Goal: Task Accomplishment & Management: Use online tool/utility

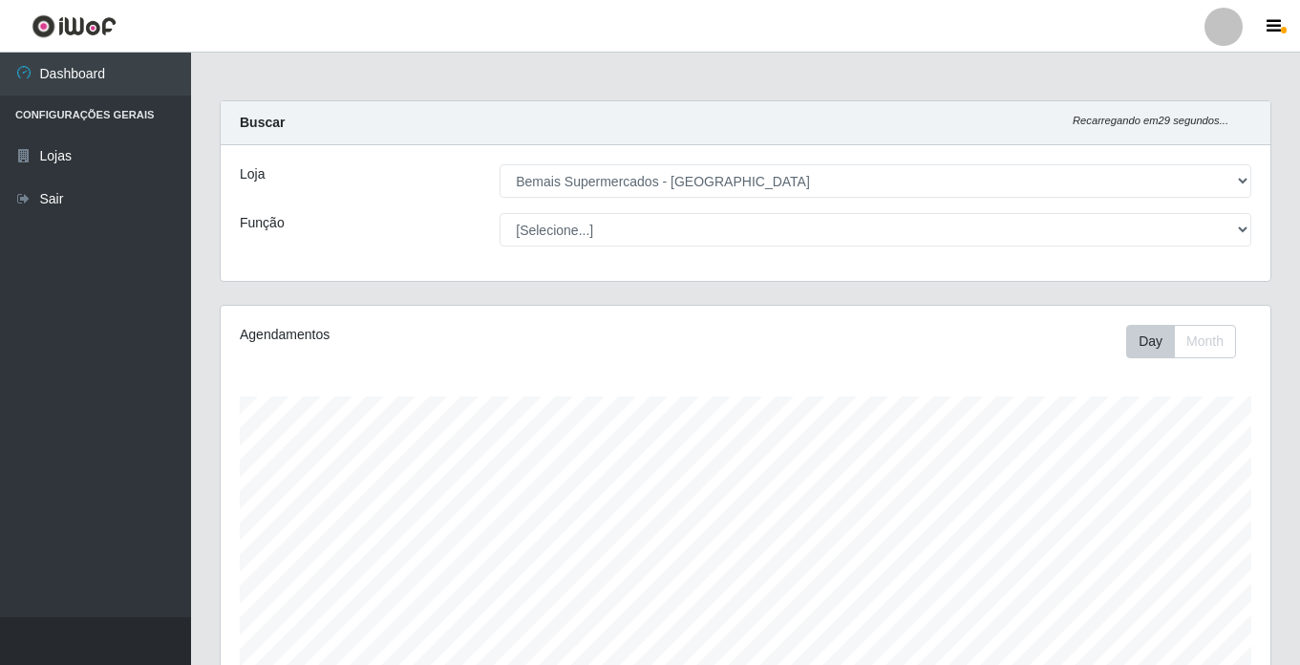
select select "250"
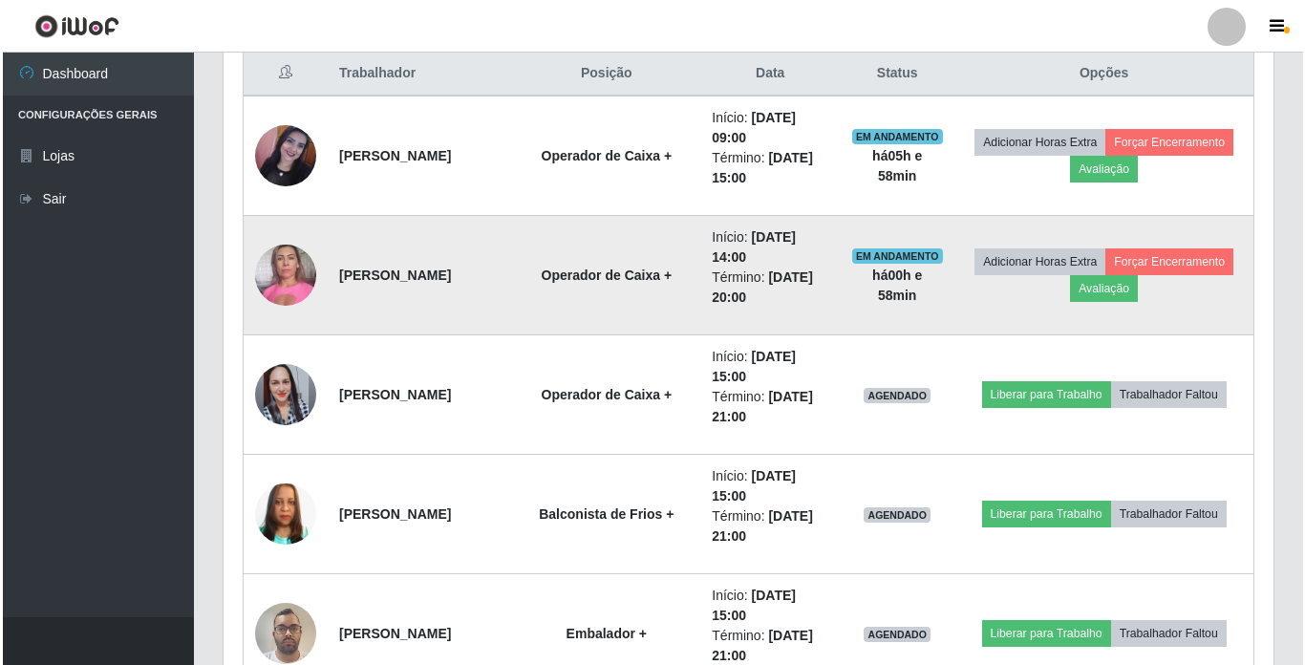
scroll to position [837, 0]
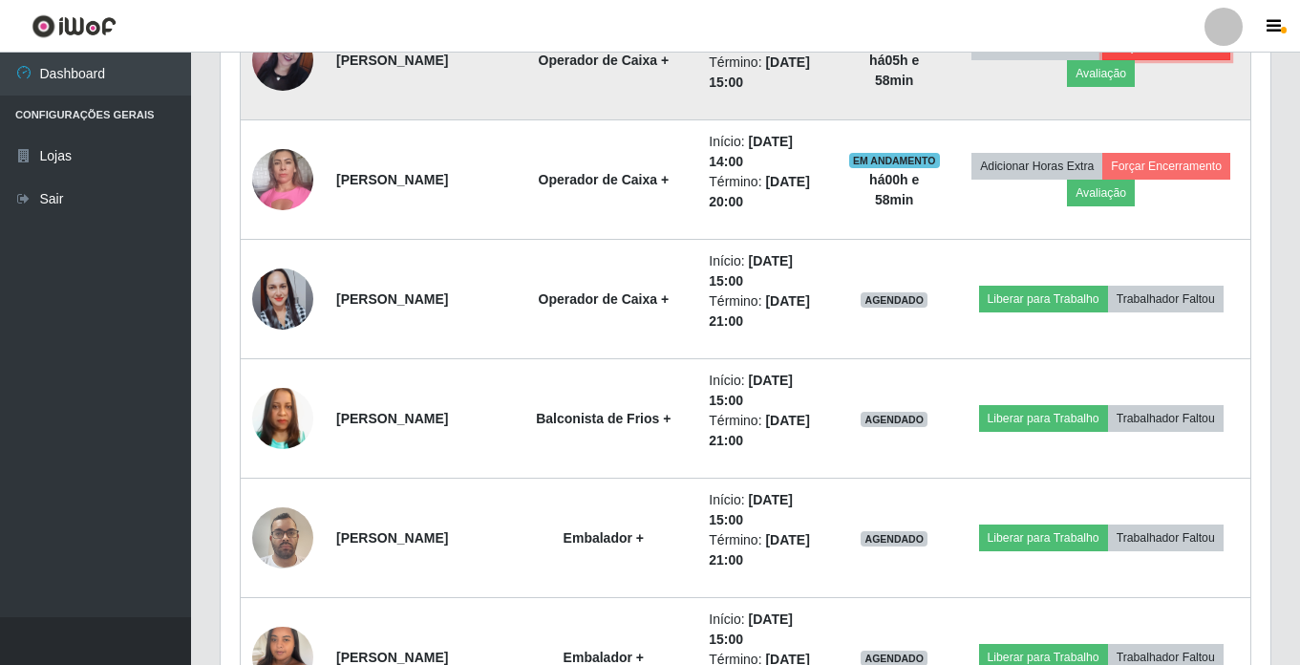
click at [1102, 60] on button "Forçar Encerramento" at bounding box center [1166, 46] width 128 height 27
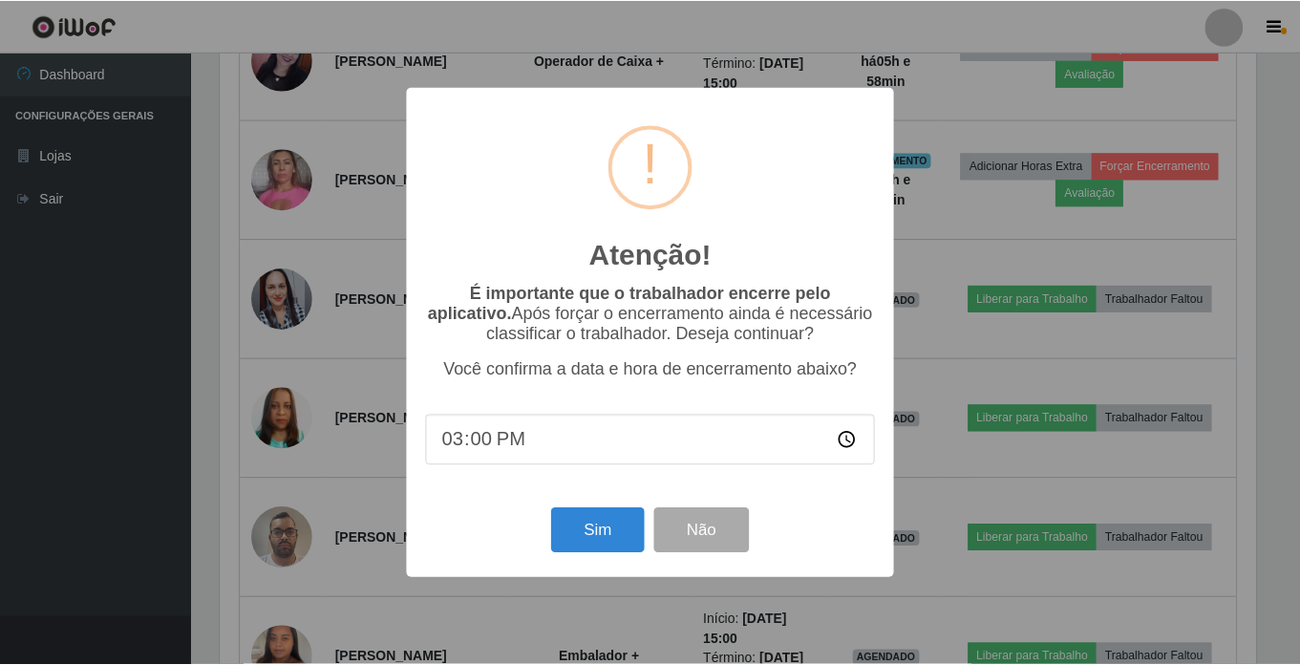
scroll to position [396, 1040]
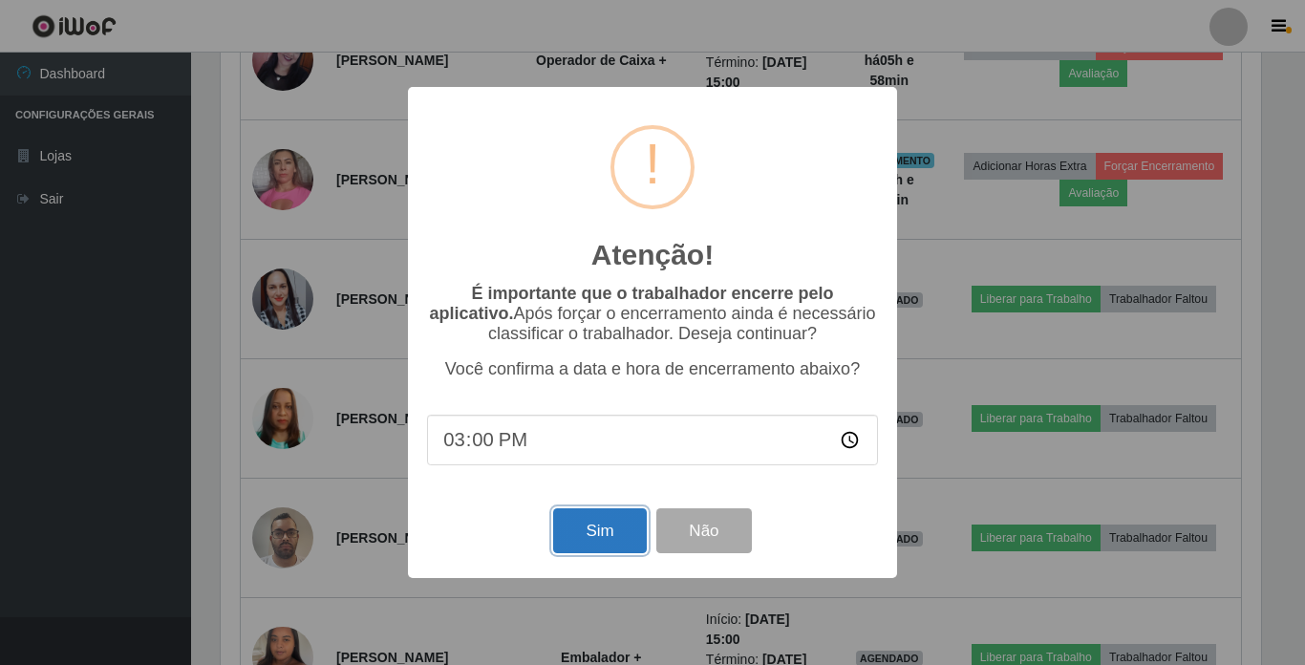
click at [606, 534] on button "Sim" at bounding box center [599, 530] width 93 height 45
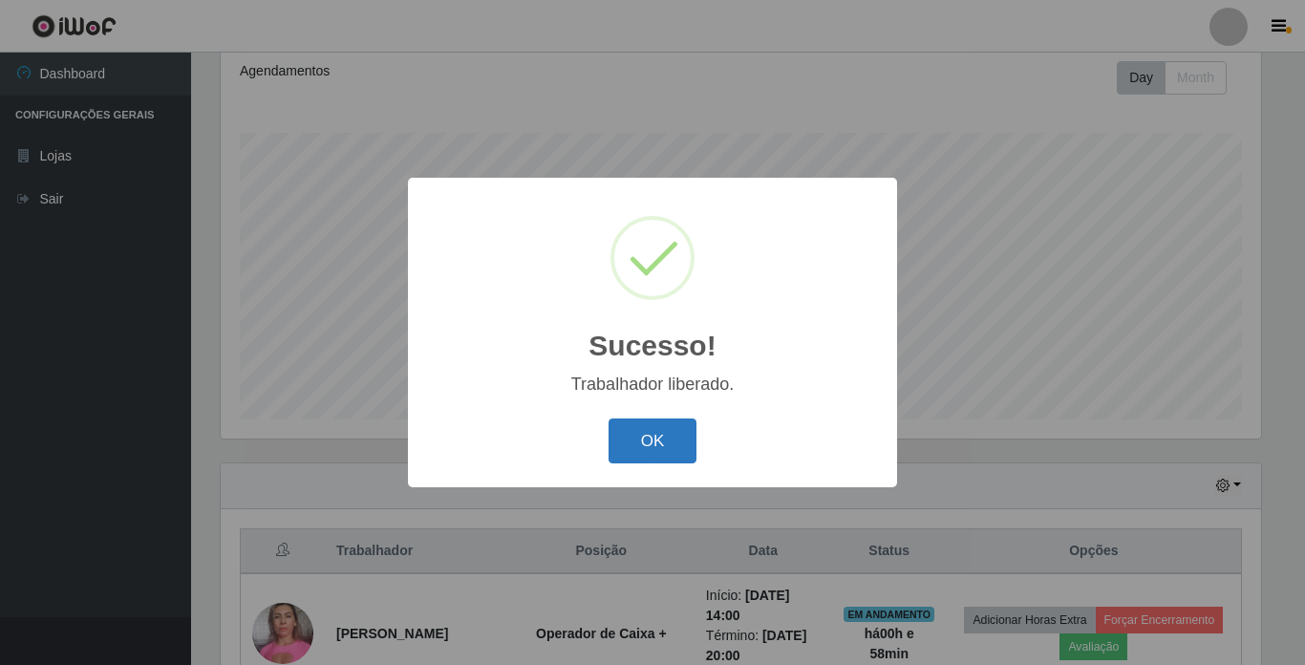
click at [660, 441] on button "OK" at bounding box center [652, 440] width 89 height 45
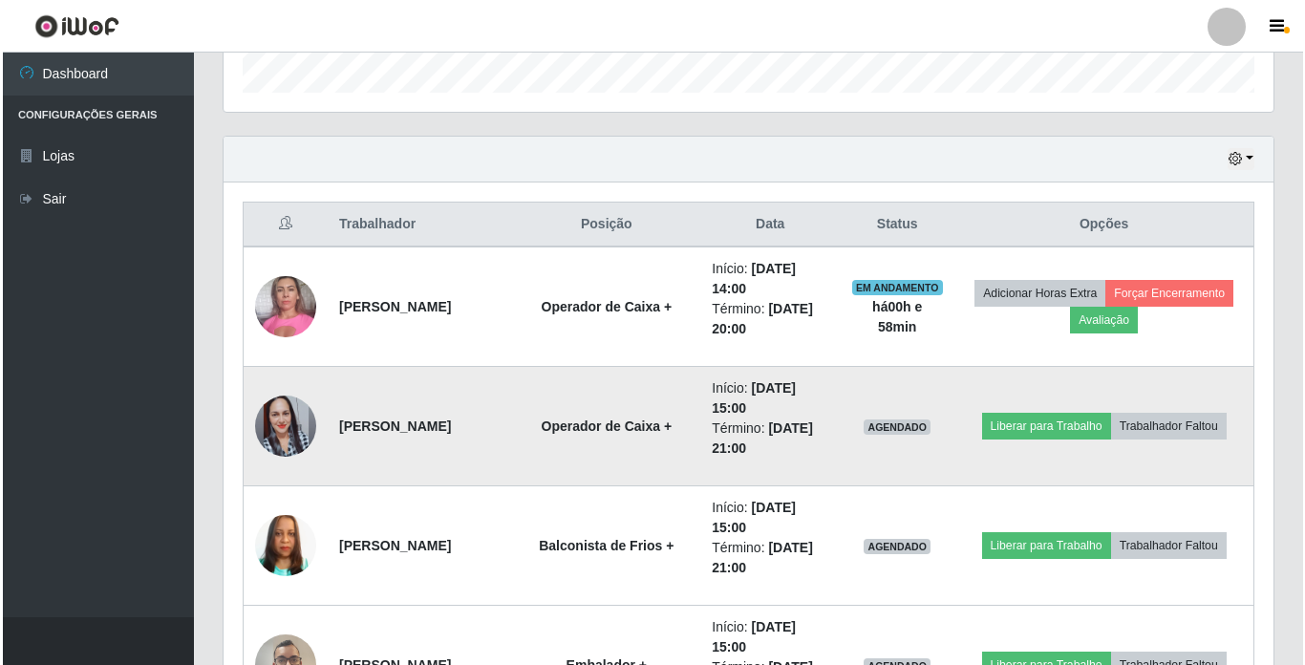
scroll to position [646, 0]
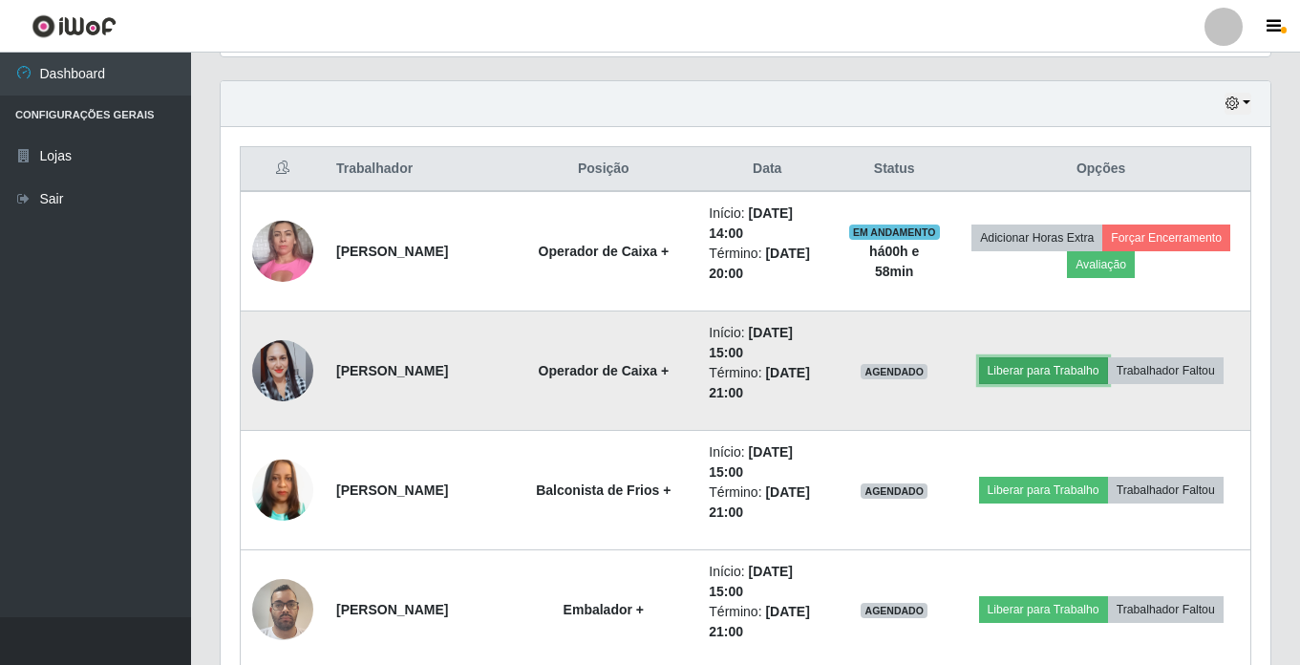
click at [1026, 362] on button "Liberar para Trabalho" at bounding box center [1043, 370] width 129 height 27
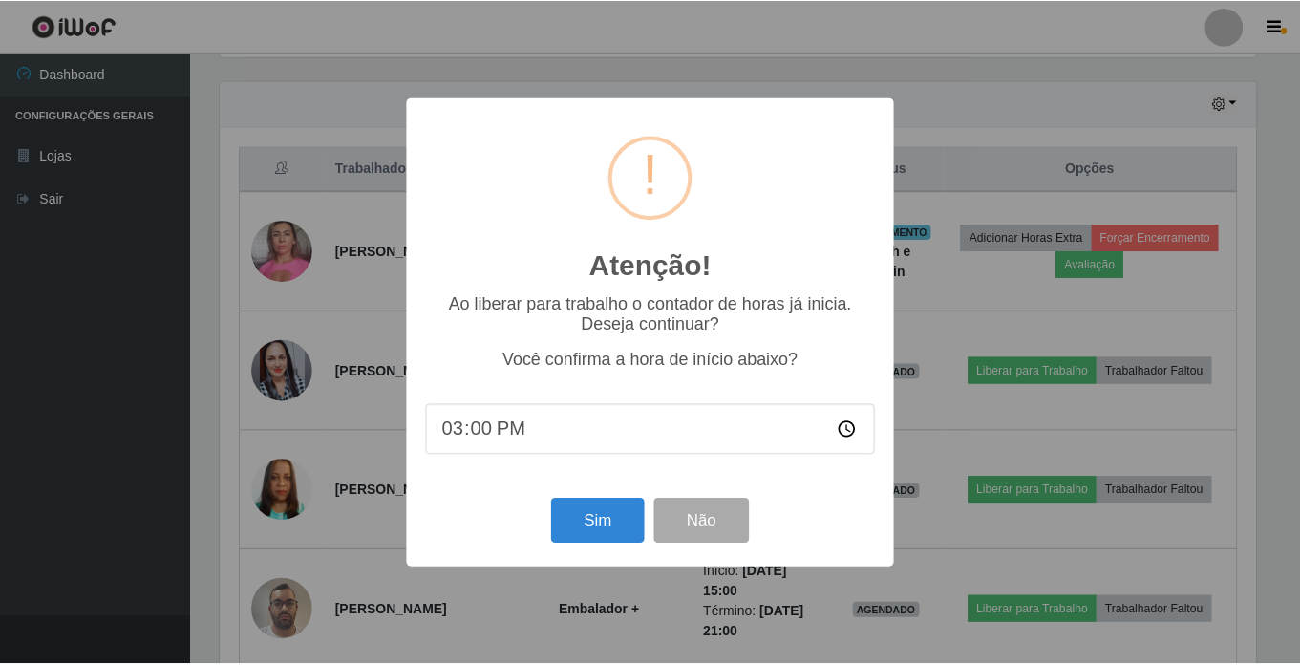
scroll to position [396, 1040]
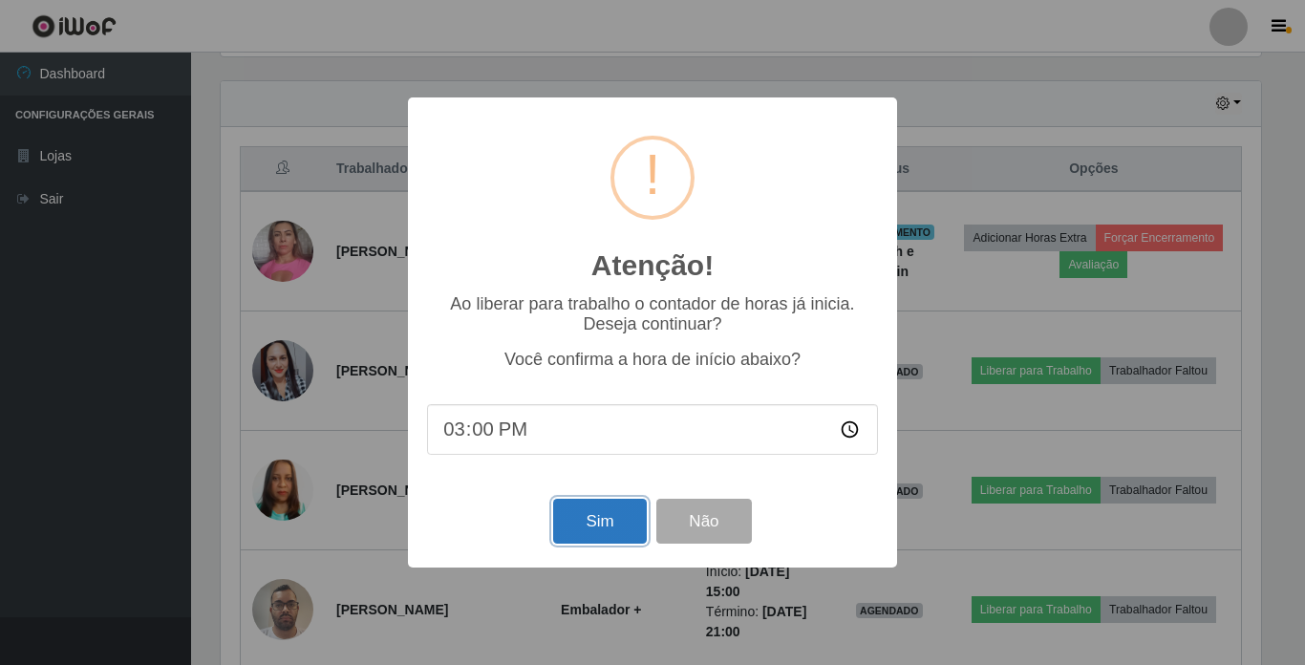
click at [578, 528] on button "Sim" at bounding box center [599, 521] width 93 height 45
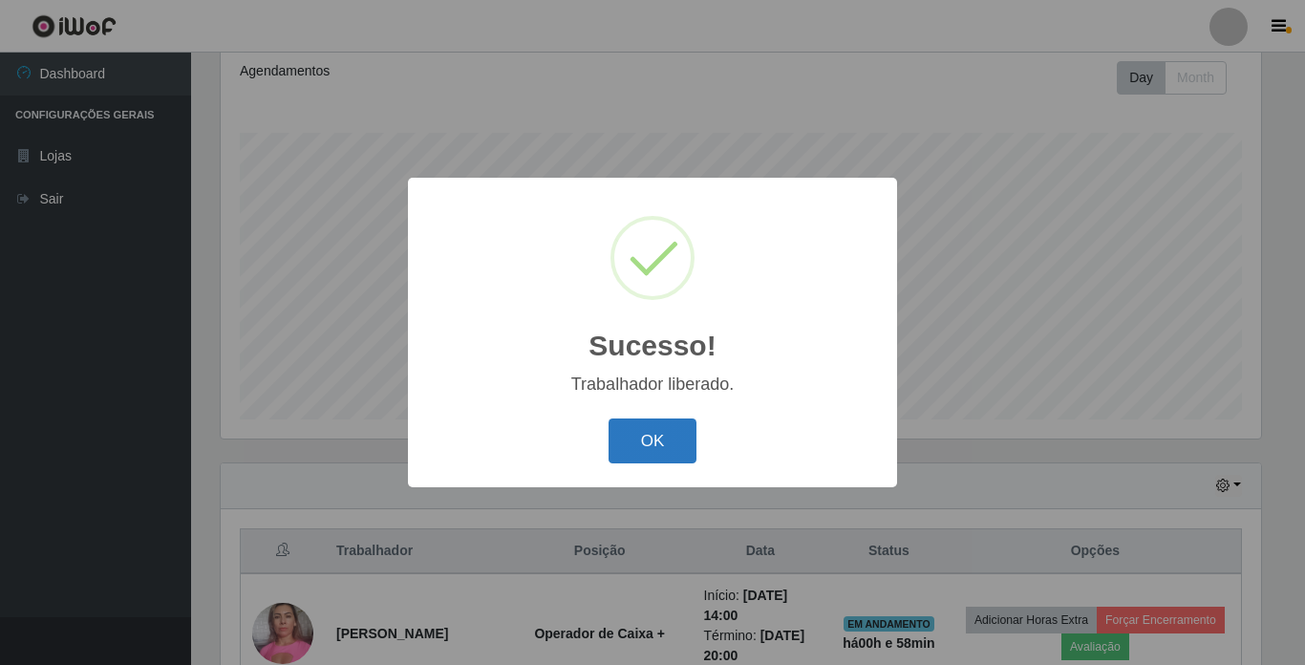
click at [632, 433] on button "OK" at bounding box center [652, 440] width 89 height 45
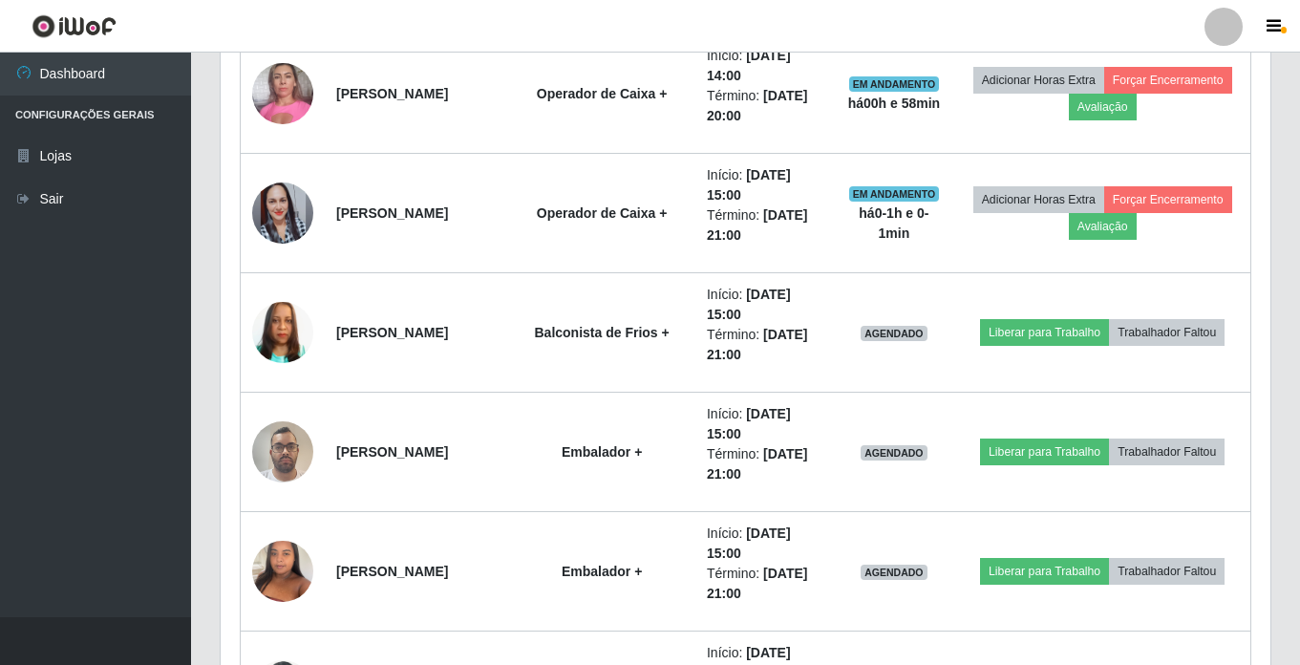
scroll to position [837, 0]
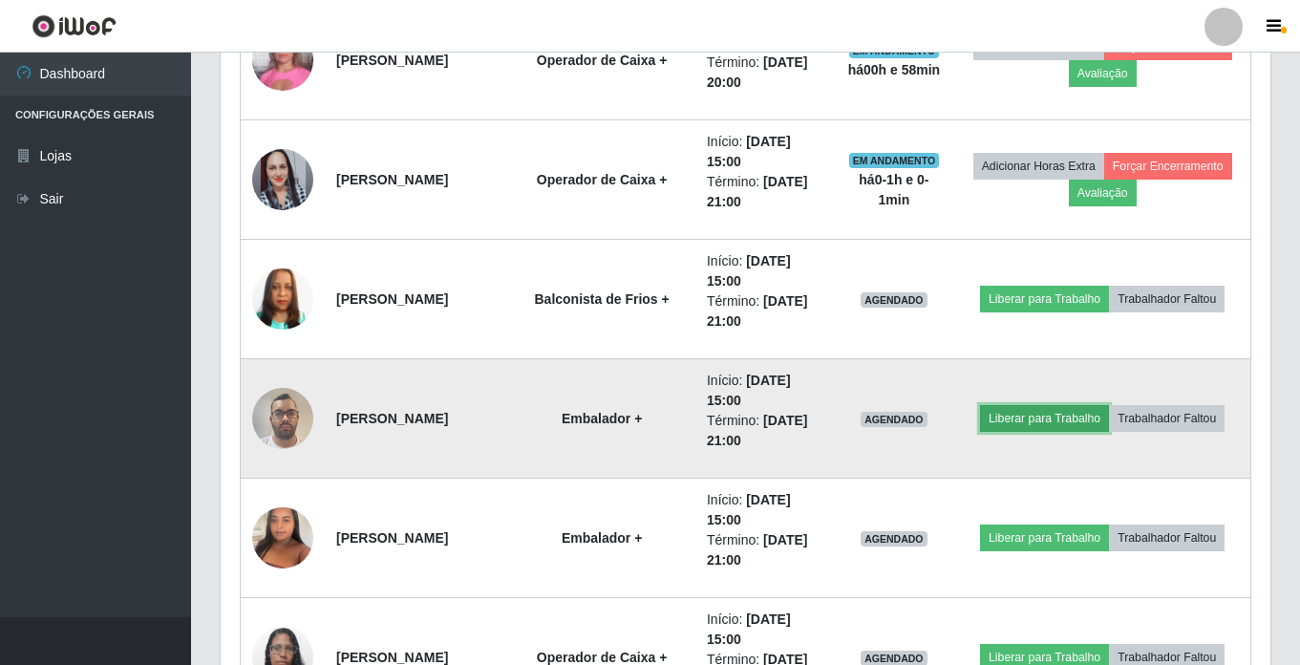
click at [1053, 414] on button "Liberar para Trabalho" at bounding box center [1044, 418] width 129 height 27
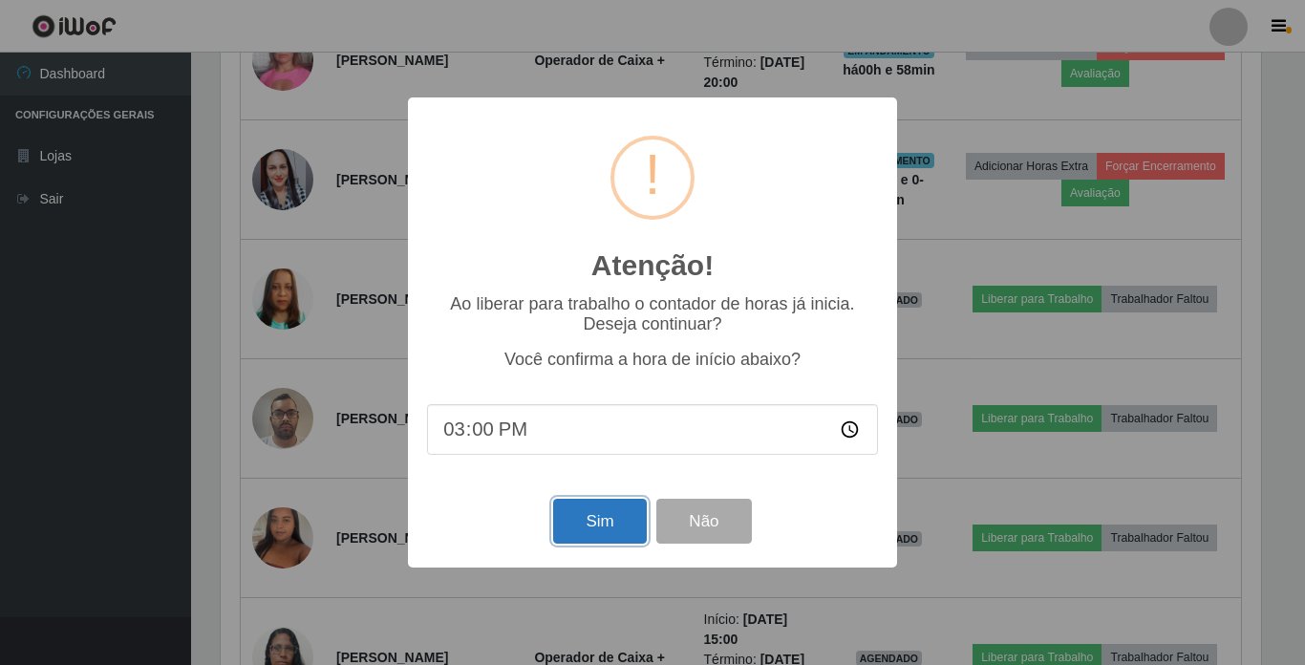
click at [604, 505] on button "Sim" at bounding box center [599, 521] width 93 height 45
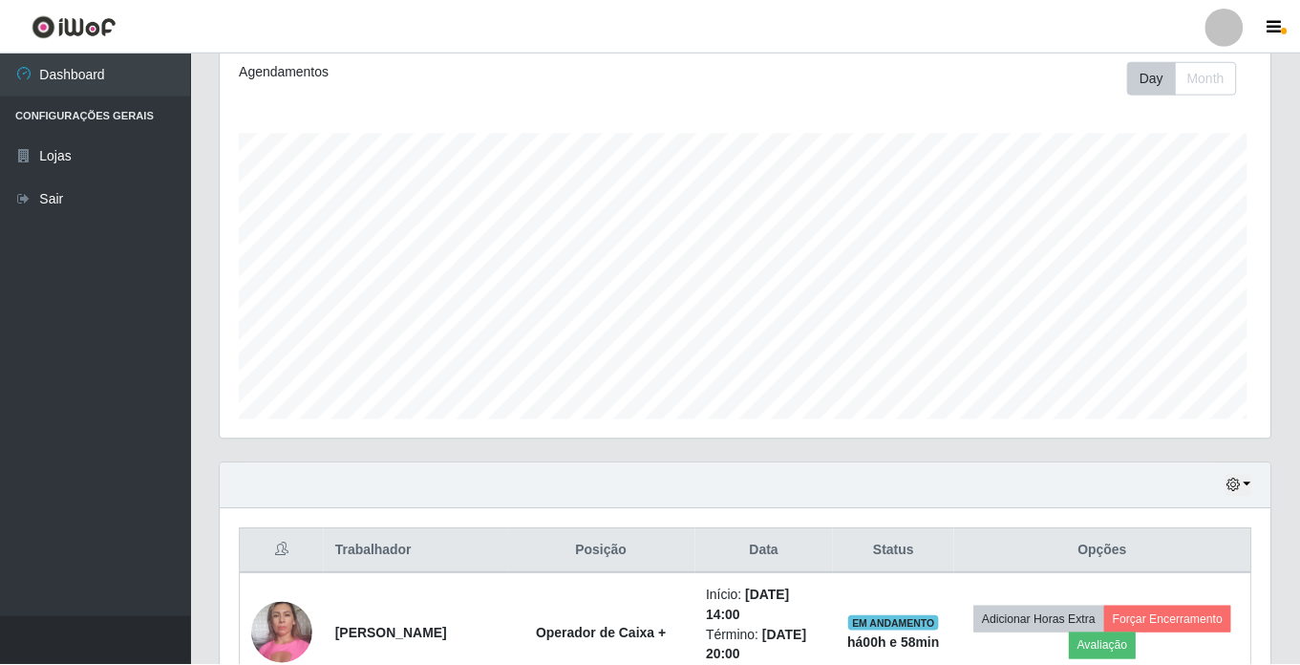
scroll to position [0, 0]
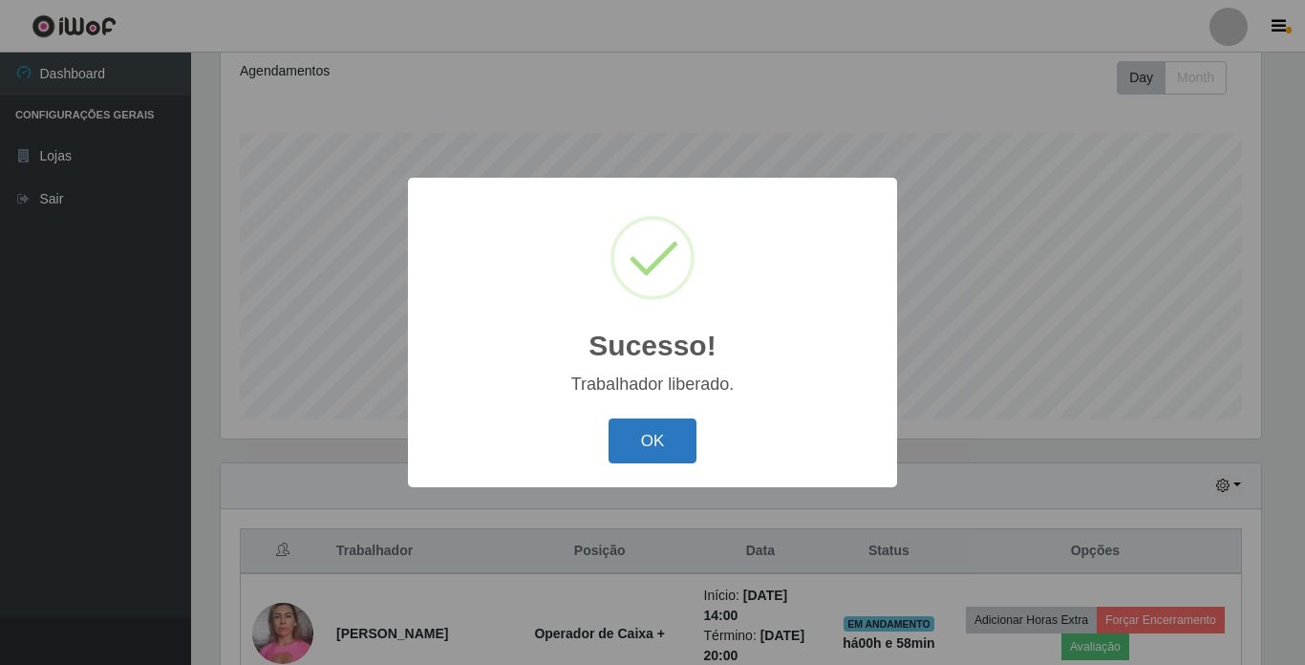
click at [634, 434] on button "OK" at bounding box center [652, 440] width 89 height 45
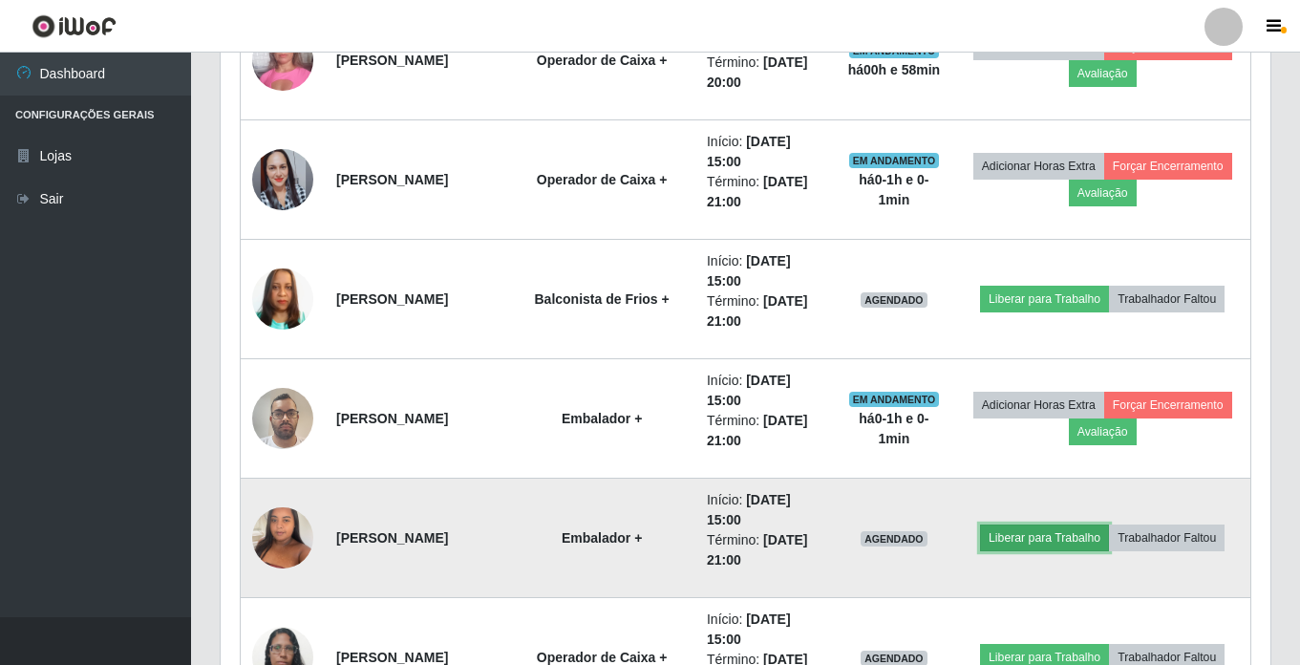
click at [1079, 528] on button "Liberar para Trabalho" at bounding box center [1044, 537] width 129 height 27
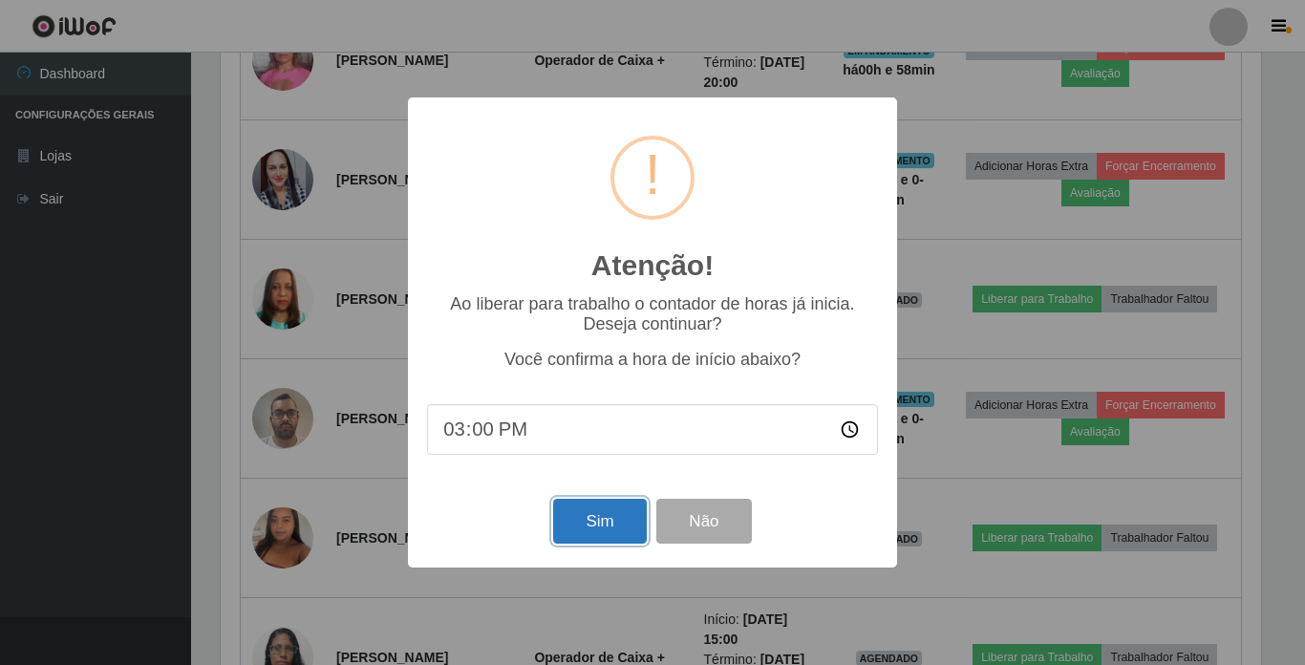
click at [570, 523] on button "Sim" at bounding box center [599, 521] width 93 height 45
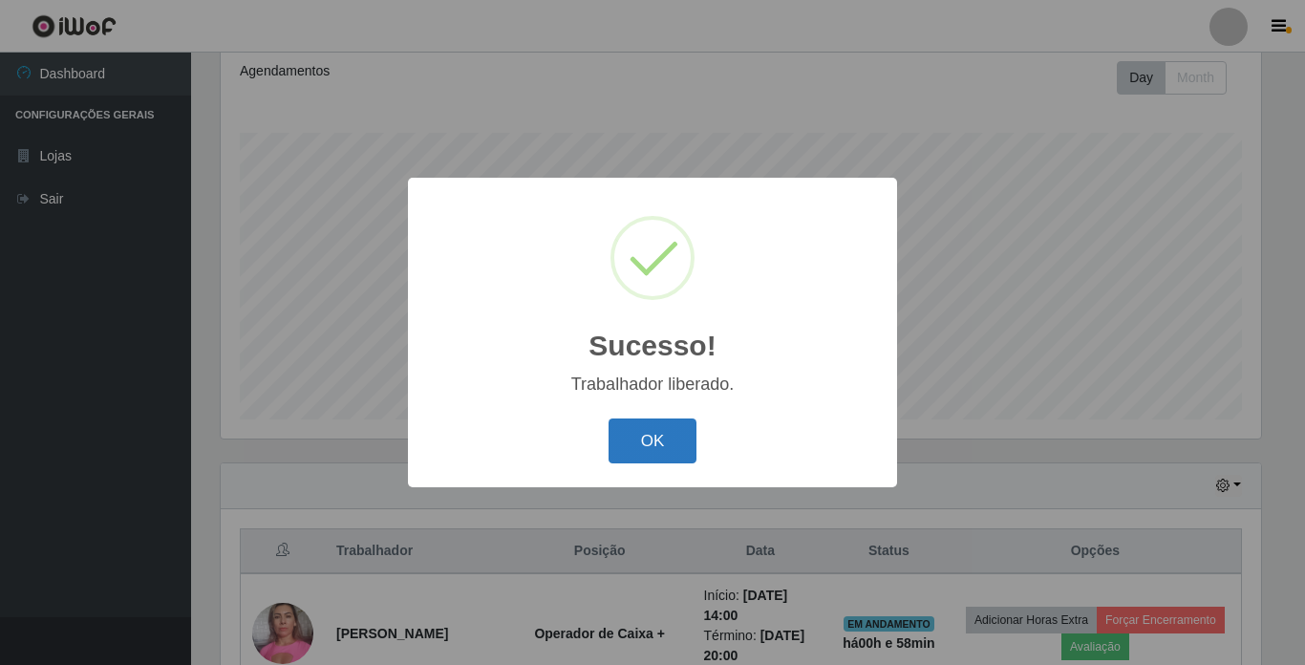
click at [658, 425] on button "OK" at bounding box center [652, 440] width 89 height 45
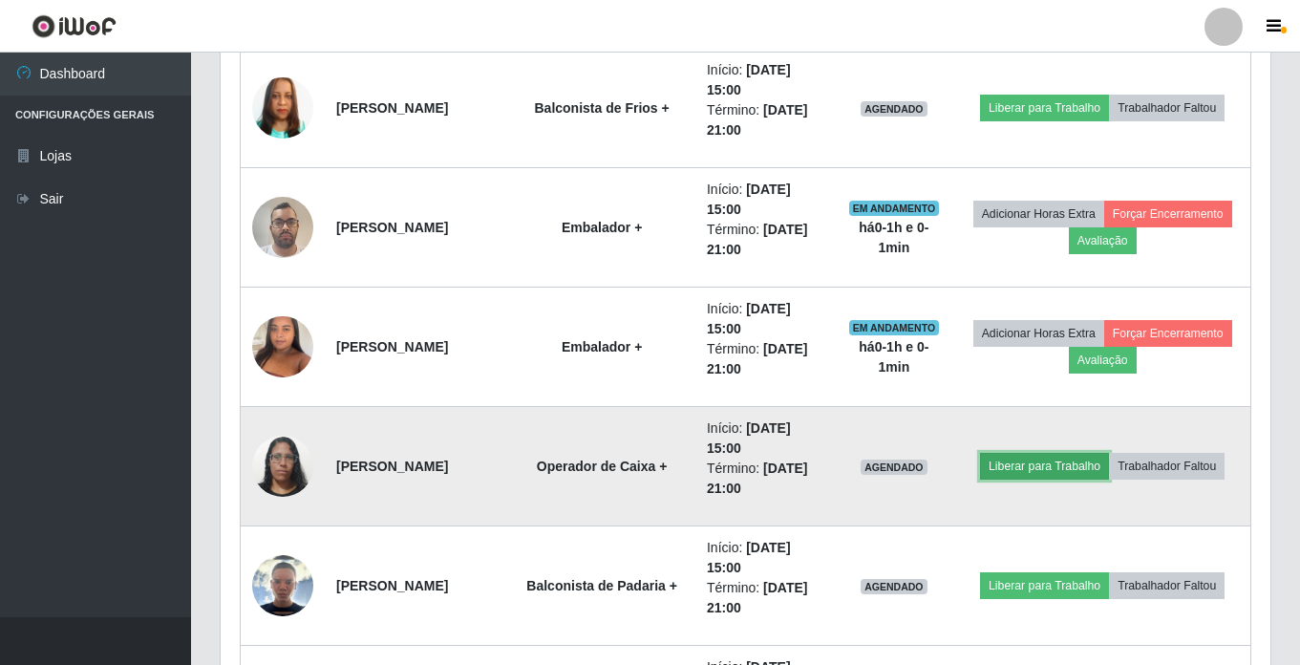
click at [1043, 467] on button "Liberar para Trabalho" at bounding box center [1044, 466] width 129 height 27
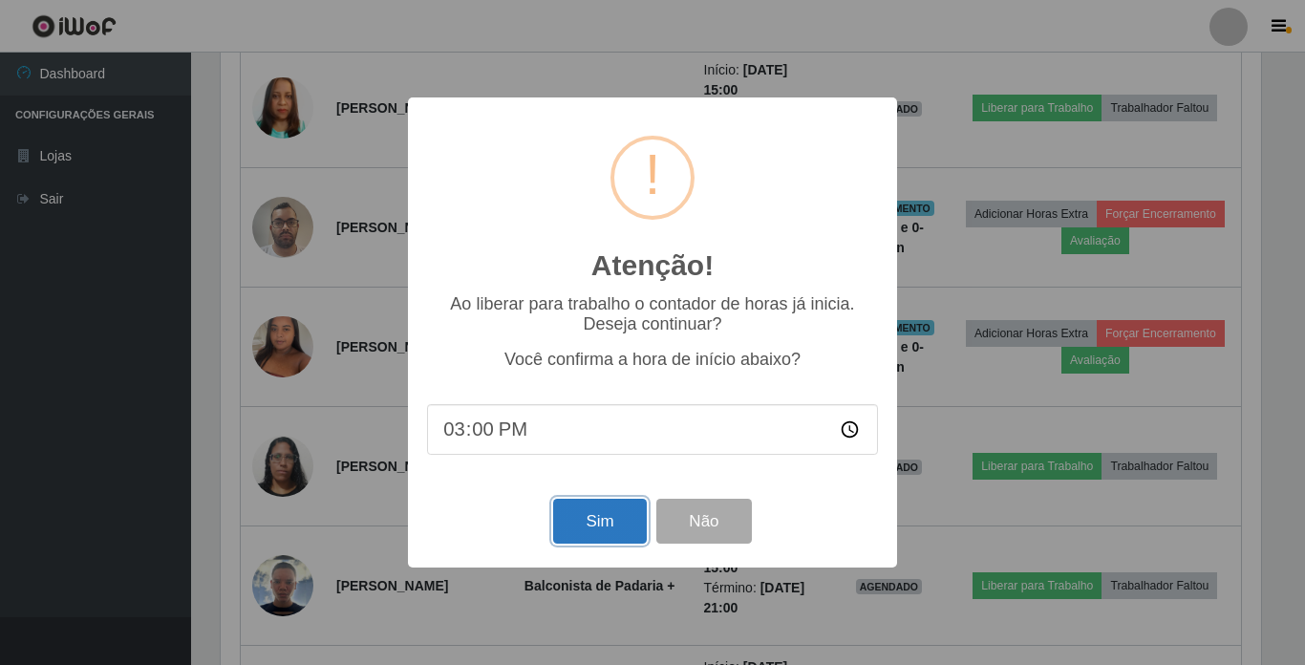
click at [600, 532] on button "Sim" at bounding box center [599, 521] width 93 height 45
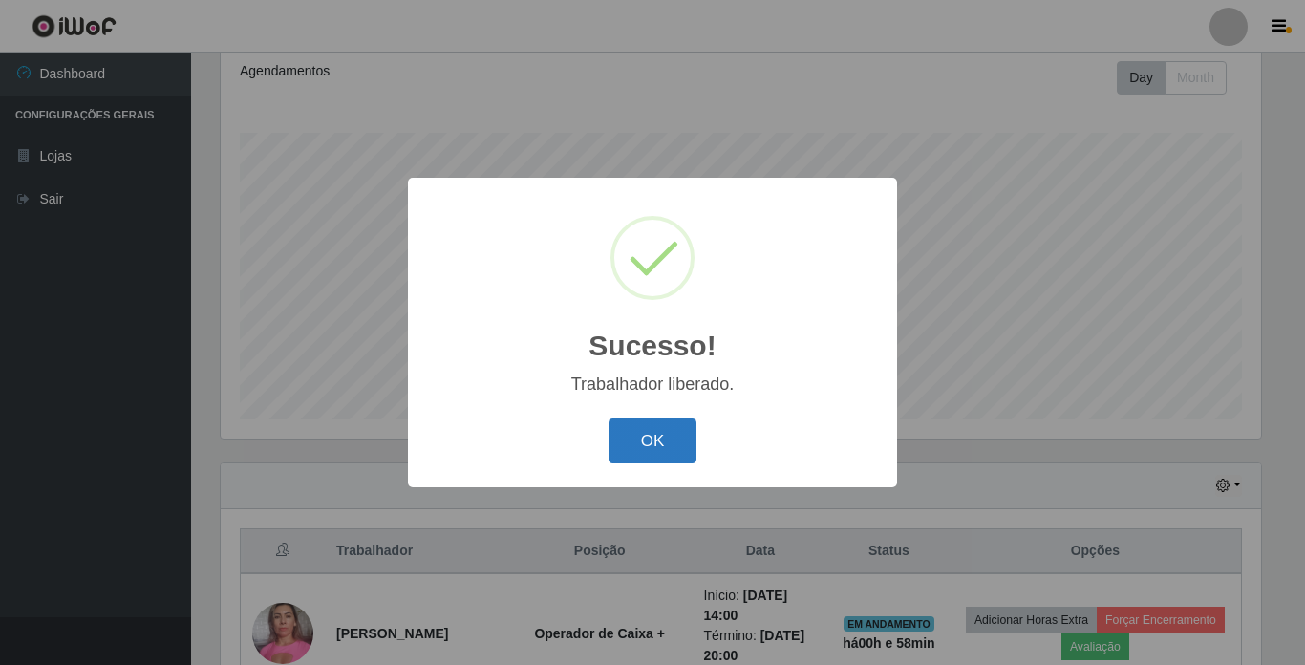
click at [640, 441] on button "OK" at bounding box center [652, 440] width 89 height 45
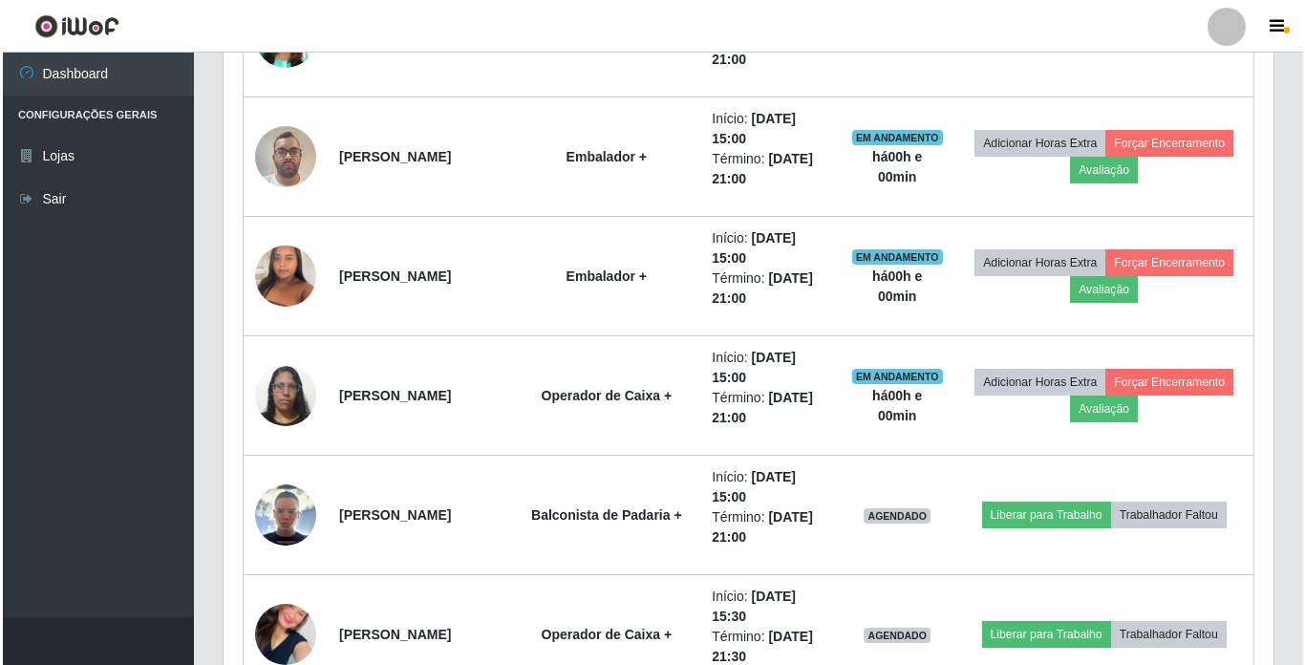
scroll to position [1219, 0]
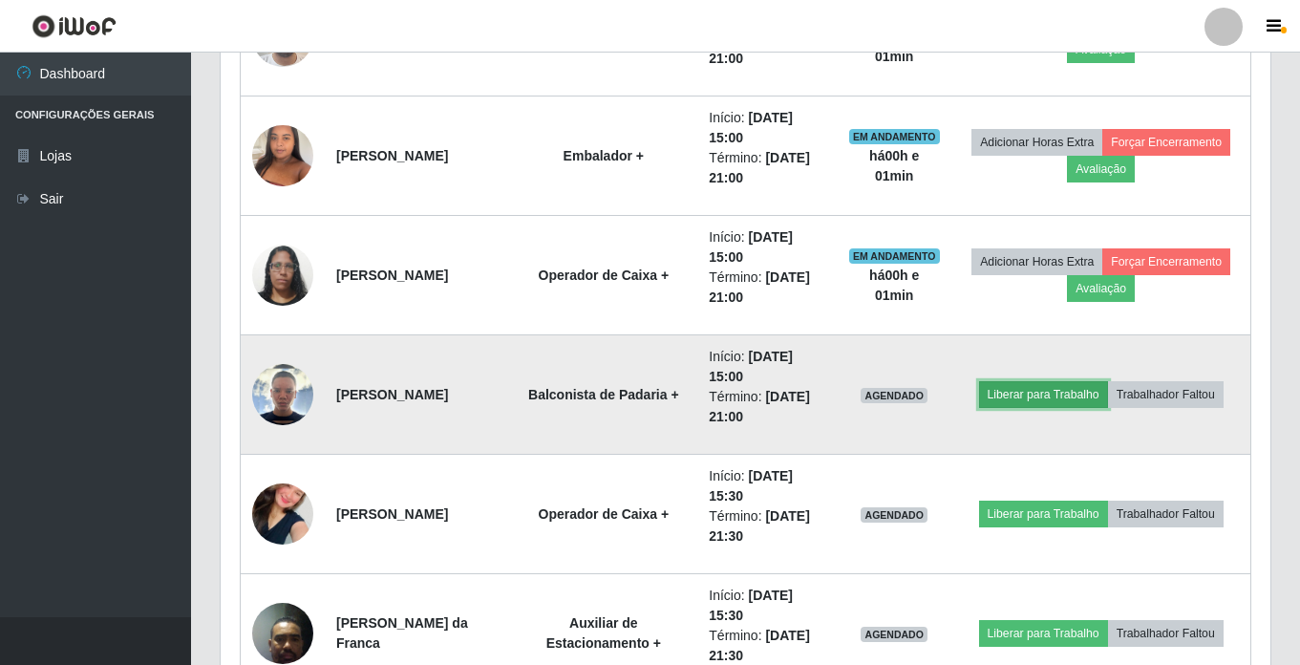
click at [1027, 395] on button "Liberar para Trabalho" at bounding box center [1043, 394] width 129 height 27
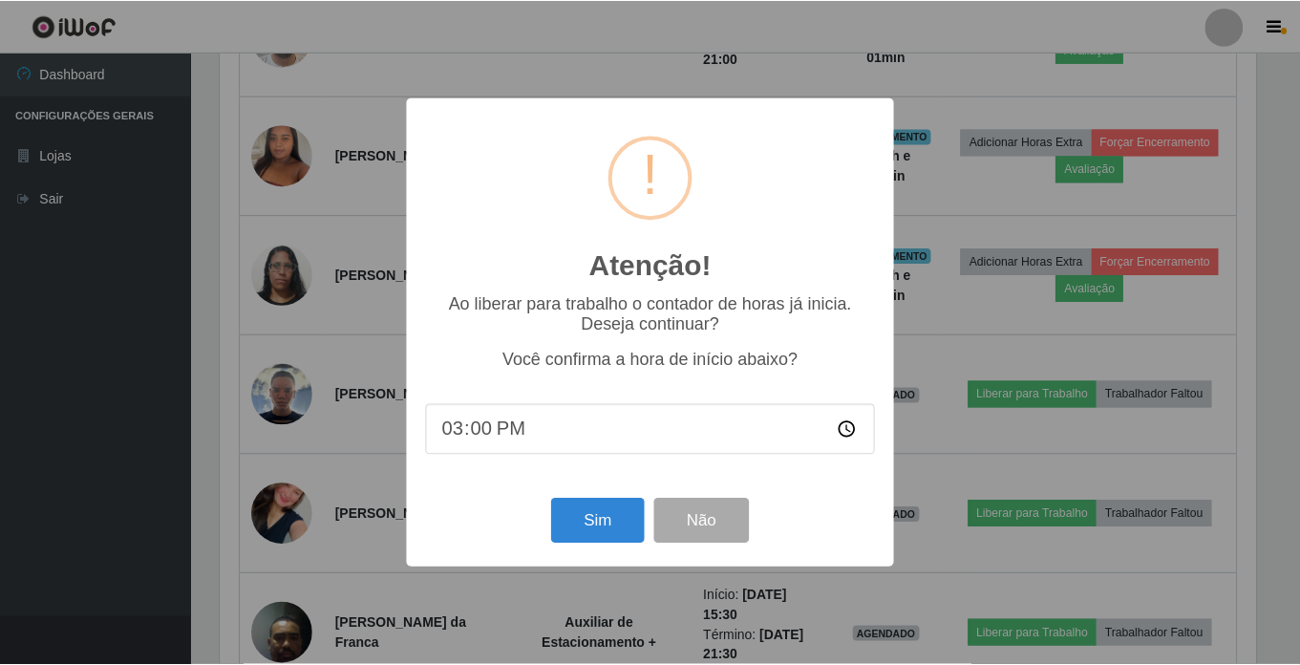
scroll to position [396, 1040]
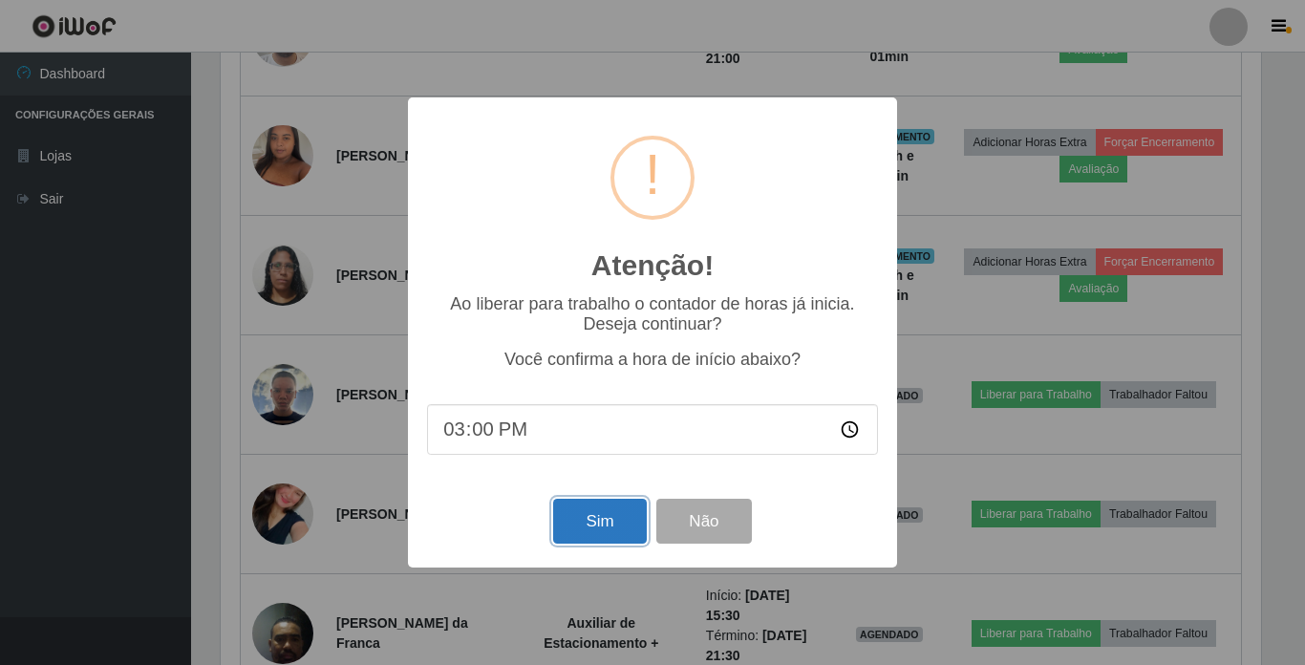
click at [600, 522] on button "Sim" at bounding box center [599, 521] width 93 height 45
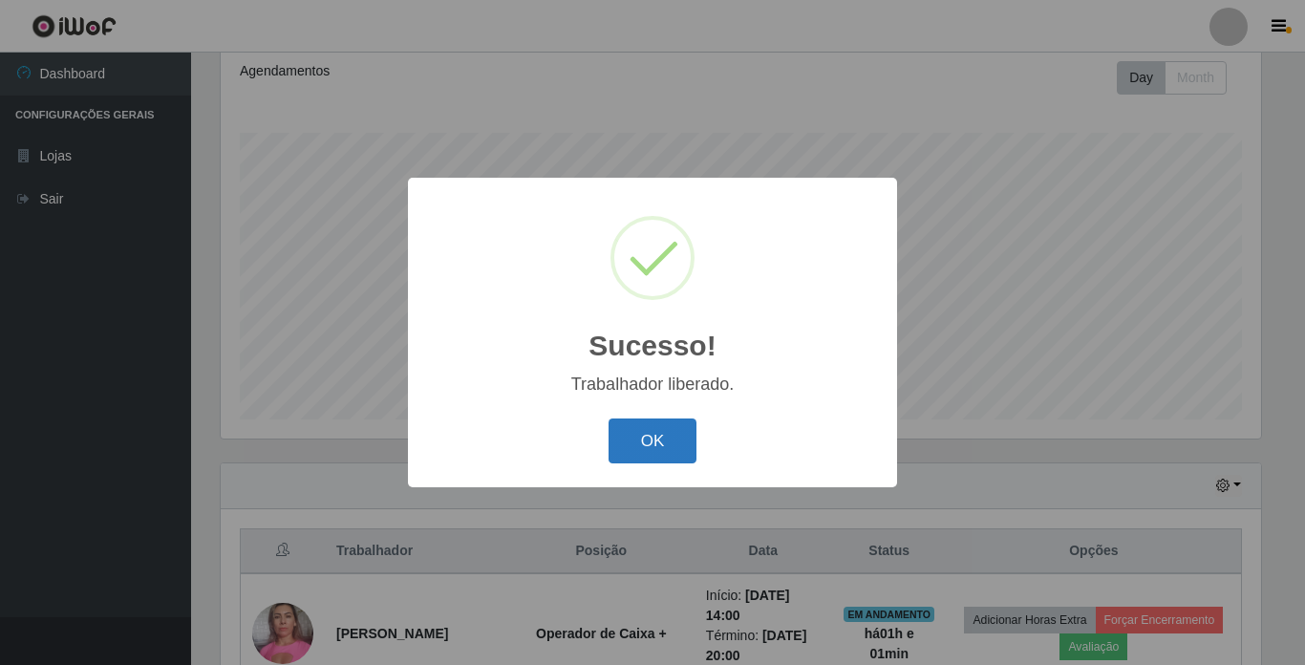
click at [665, 444] on button "OK" at bounding box center [652, 440] width 89 height 45
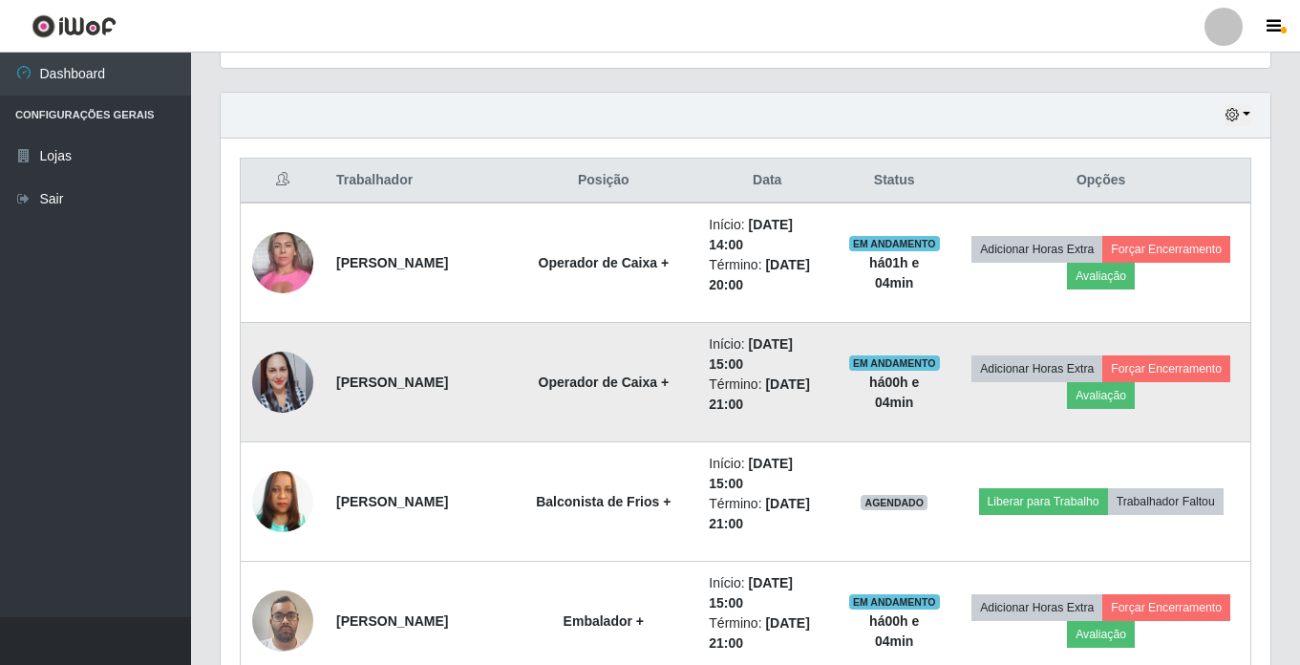
scroll to position [741, 0]
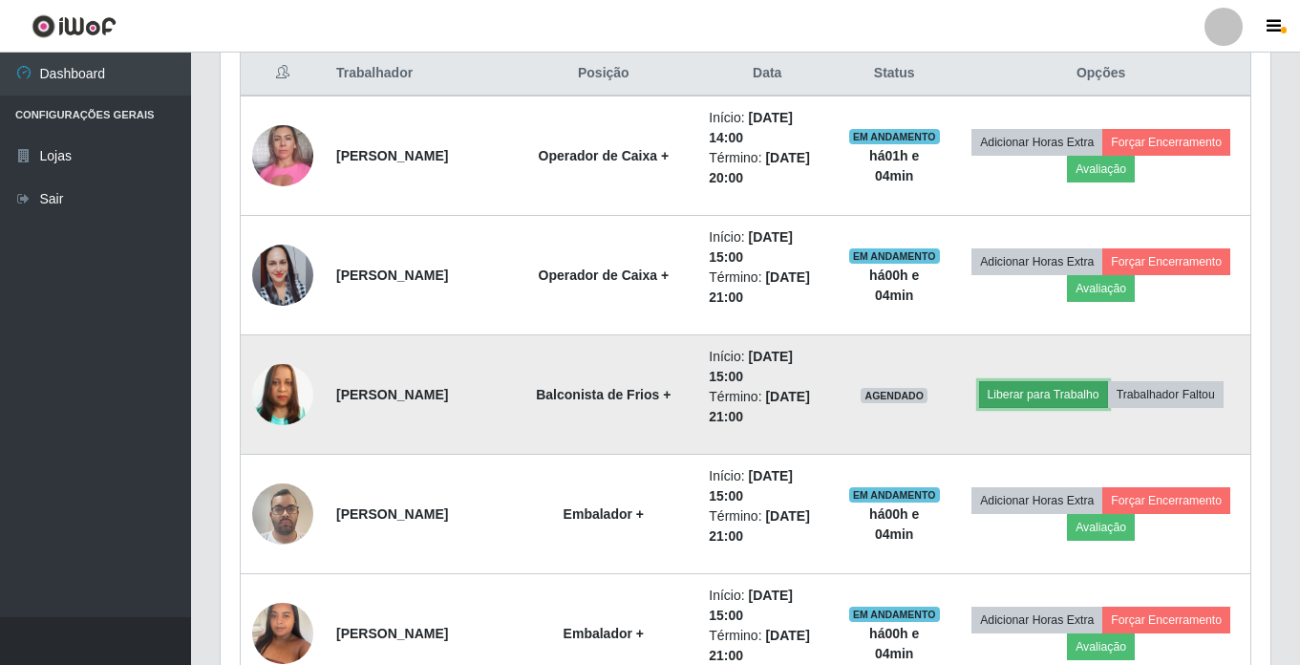
click at [1027, 391] on button "Liberar para Trabalho" at bounding box center [1043, 394] width 129 height 27
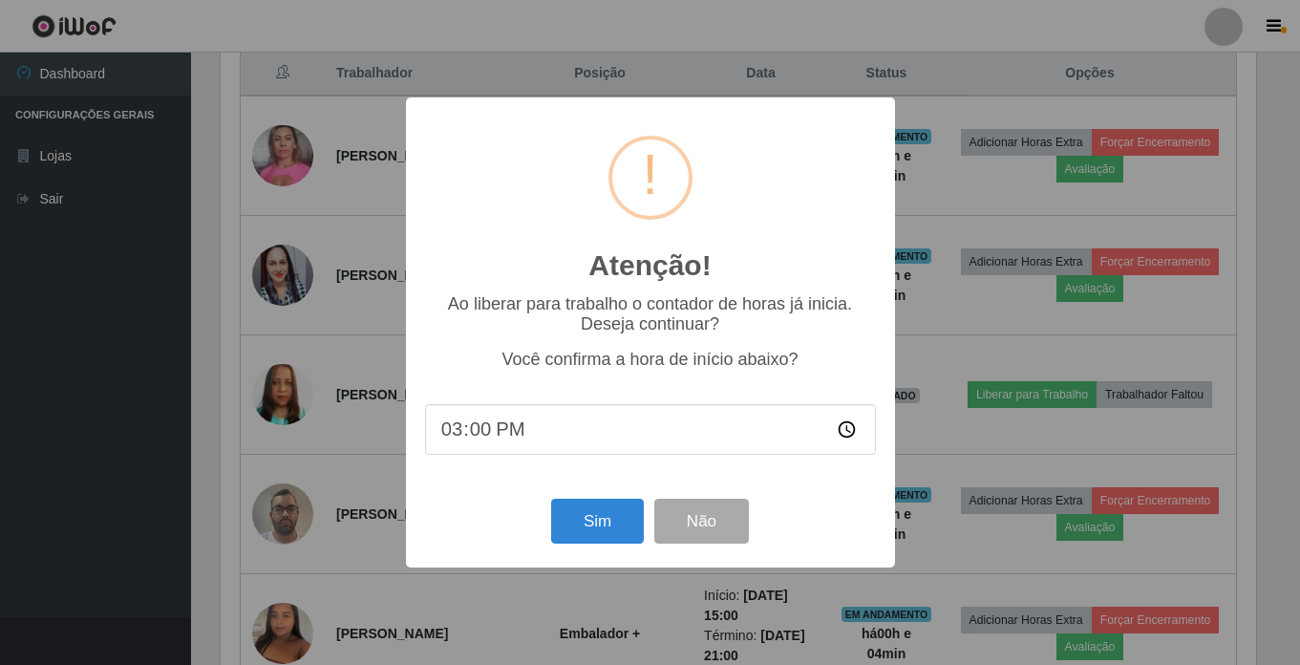
scroll to position [396, 1040]
click at [607, 528] on button "Sim" at bounding box center [599, 521] width 93 height 45
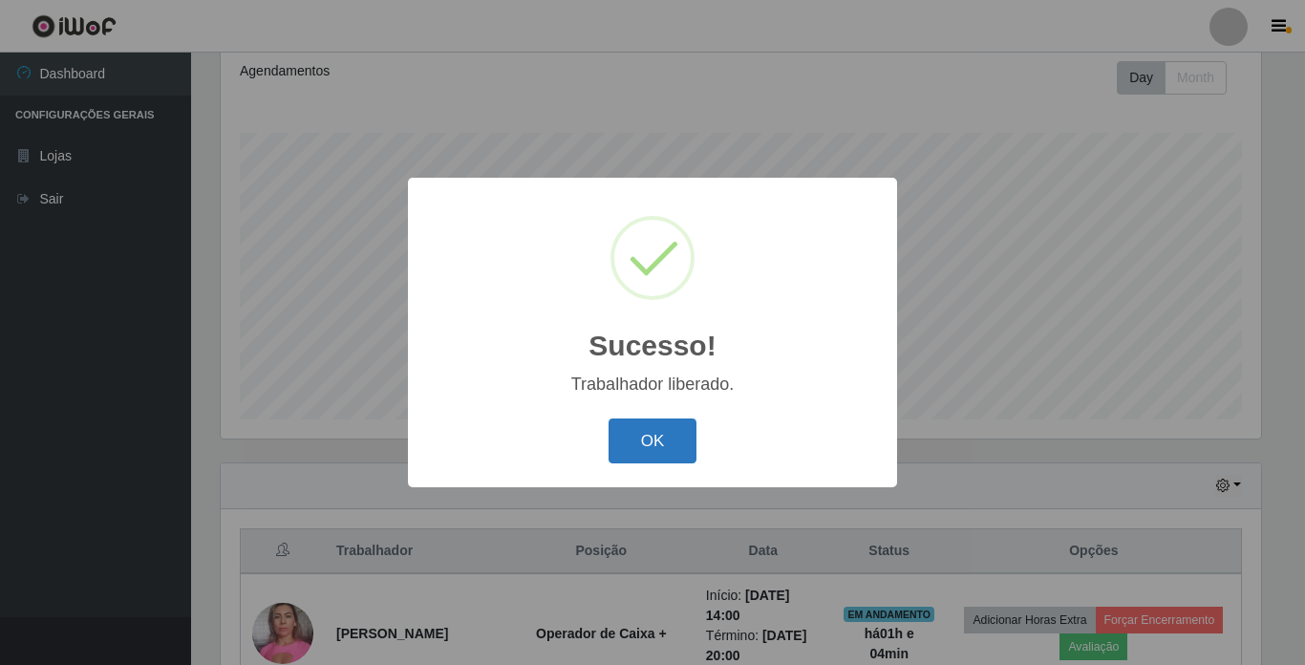
click at [638, 435] on button "OK" at bounding box center [652, 440] width 89 height 45
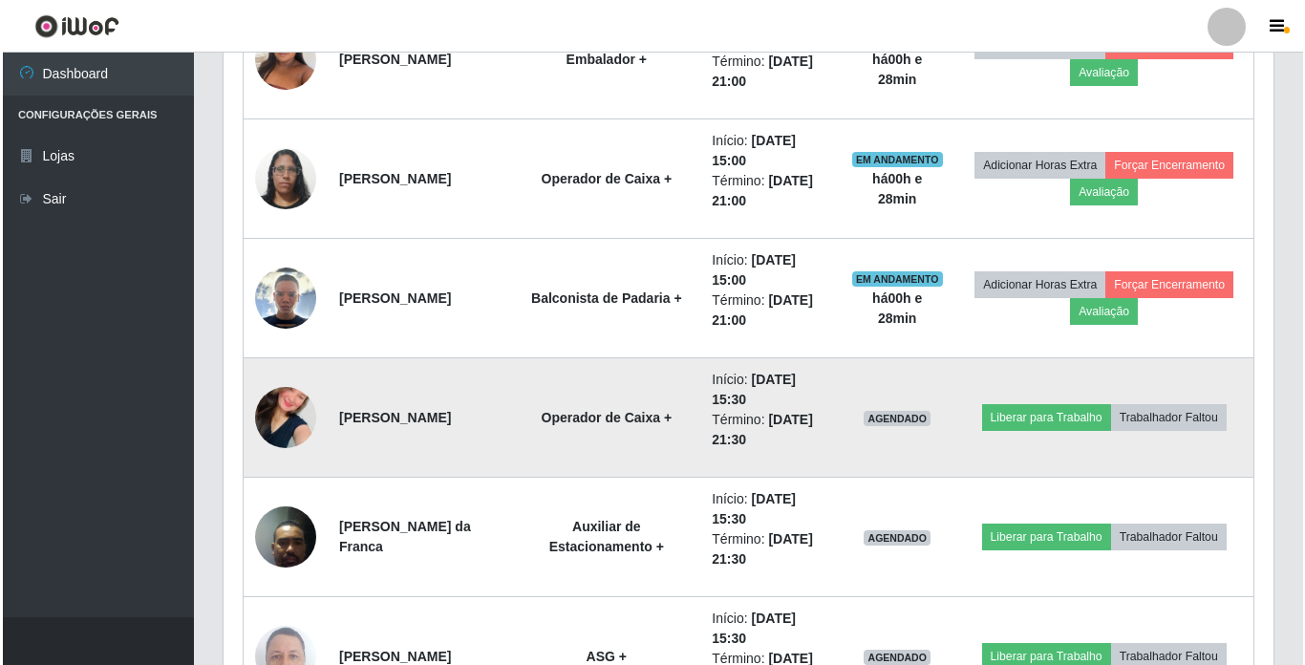
scroll to position [1410, 0]
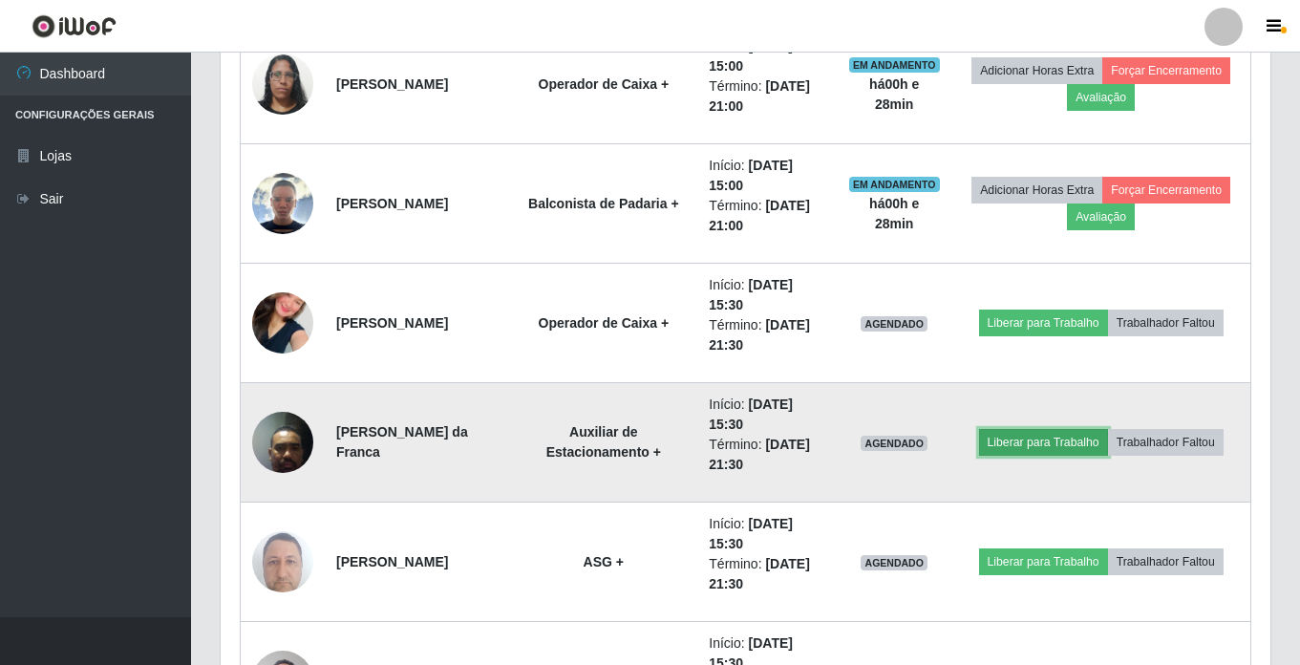
click at [1066, 438] on button "Liberar para Trabalho" at bounding box center [1043, 442] width 129 height 27
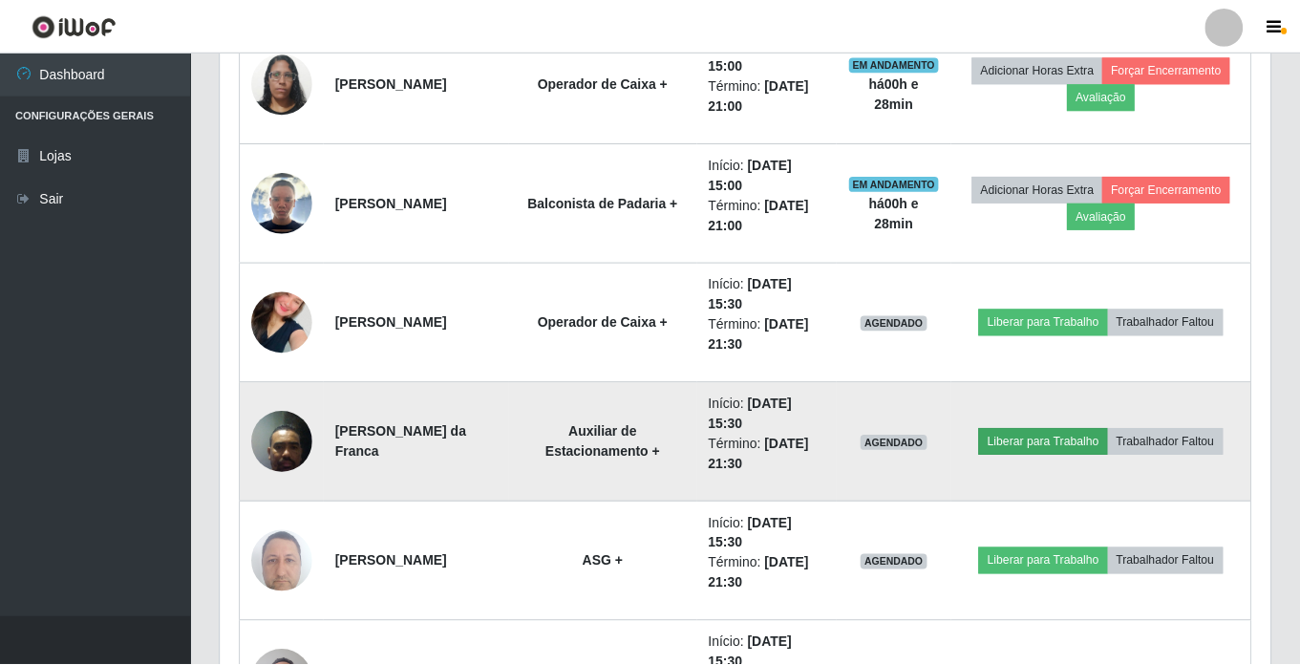
scroll to position [396, 1040]
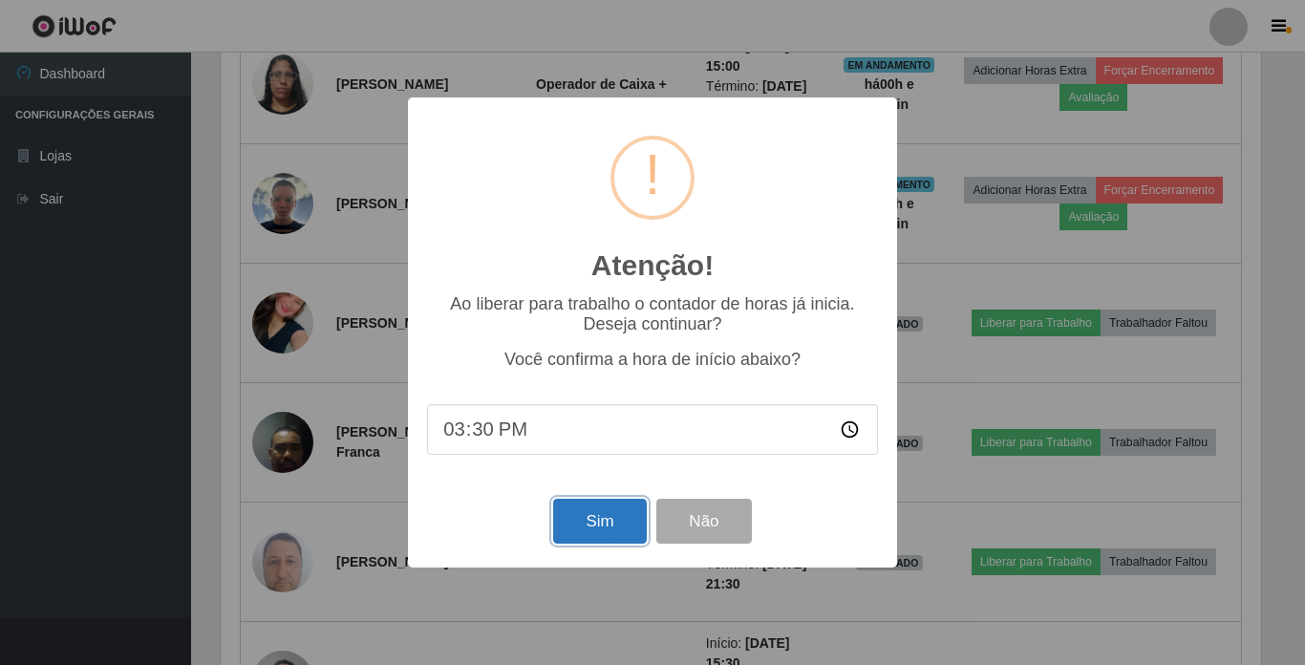
click at [607, 522] on button "Sim" at bounding box center [599, 521] width 93 height 45
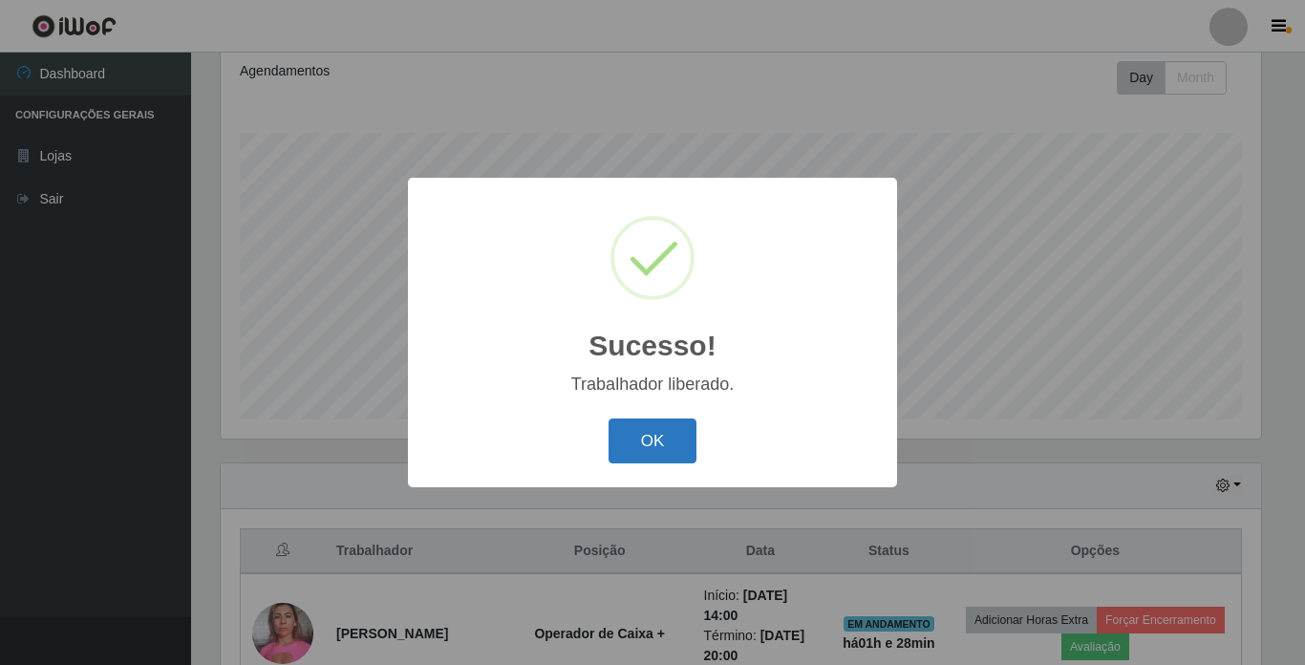
click at [659, 440] on button "OK" at bounding box center [652, 440] width 89 height 45
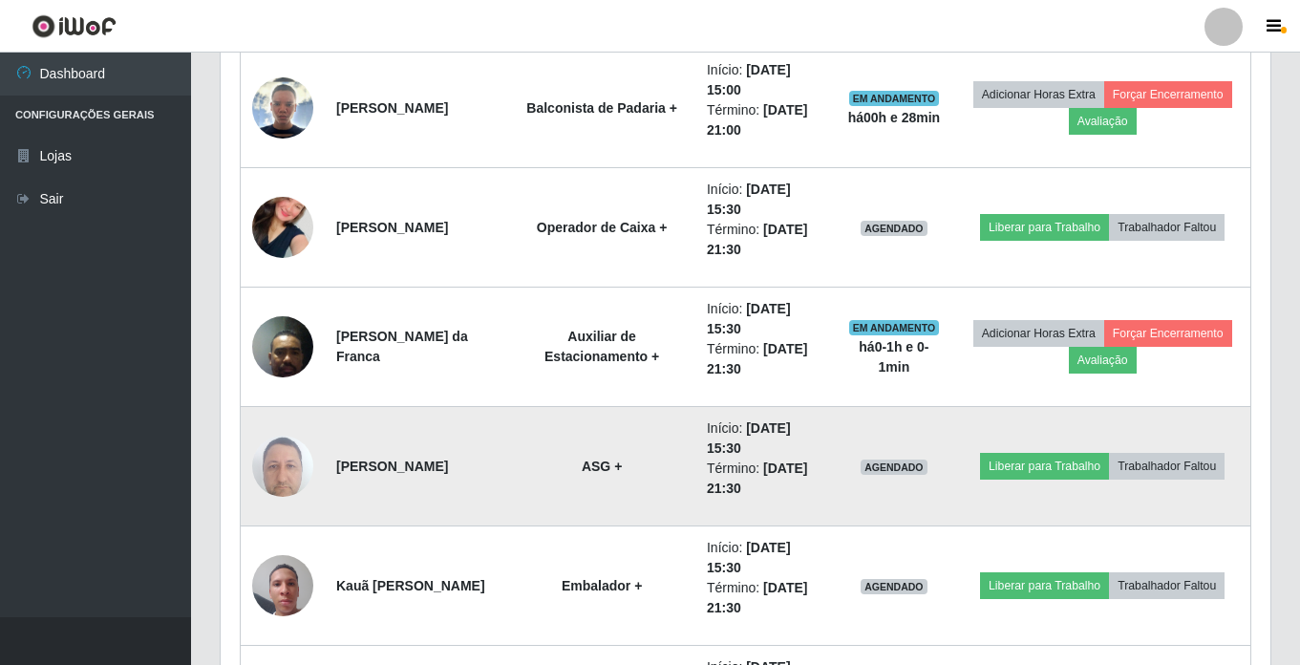
scroll to position [1601, 0]
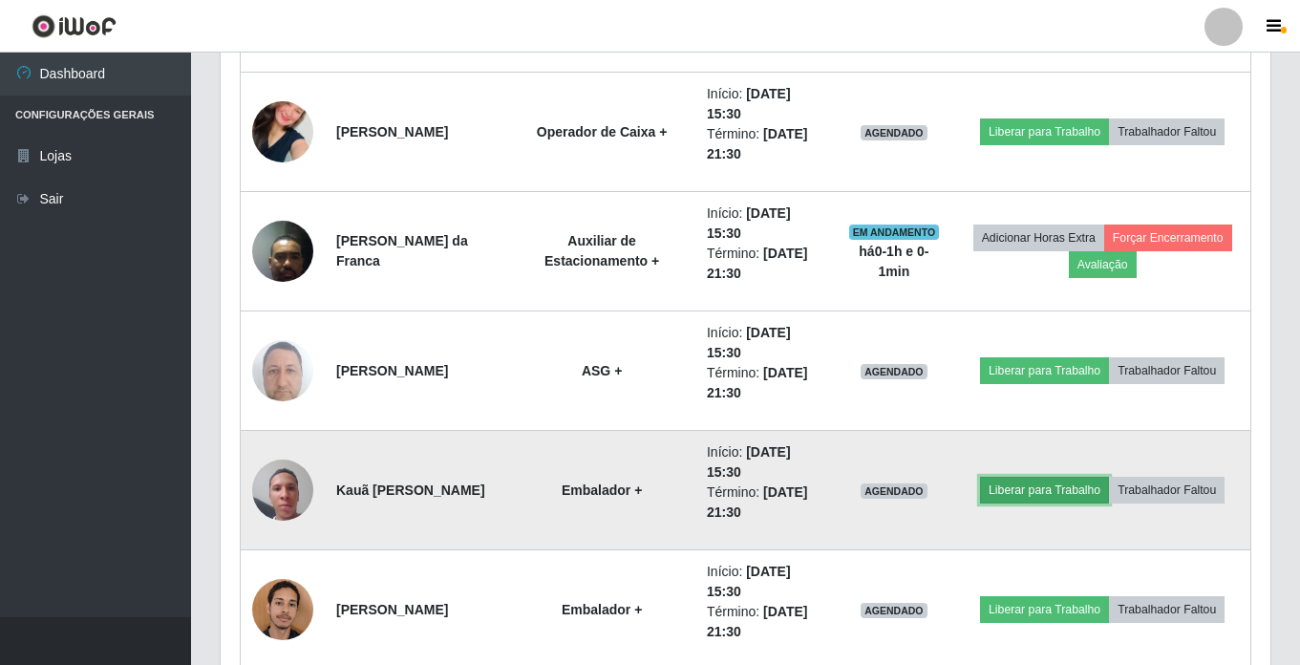
click at [1023, 487] on button "Liberar para Trabalho" at bounding box center [1044, 490] width 129 height 27
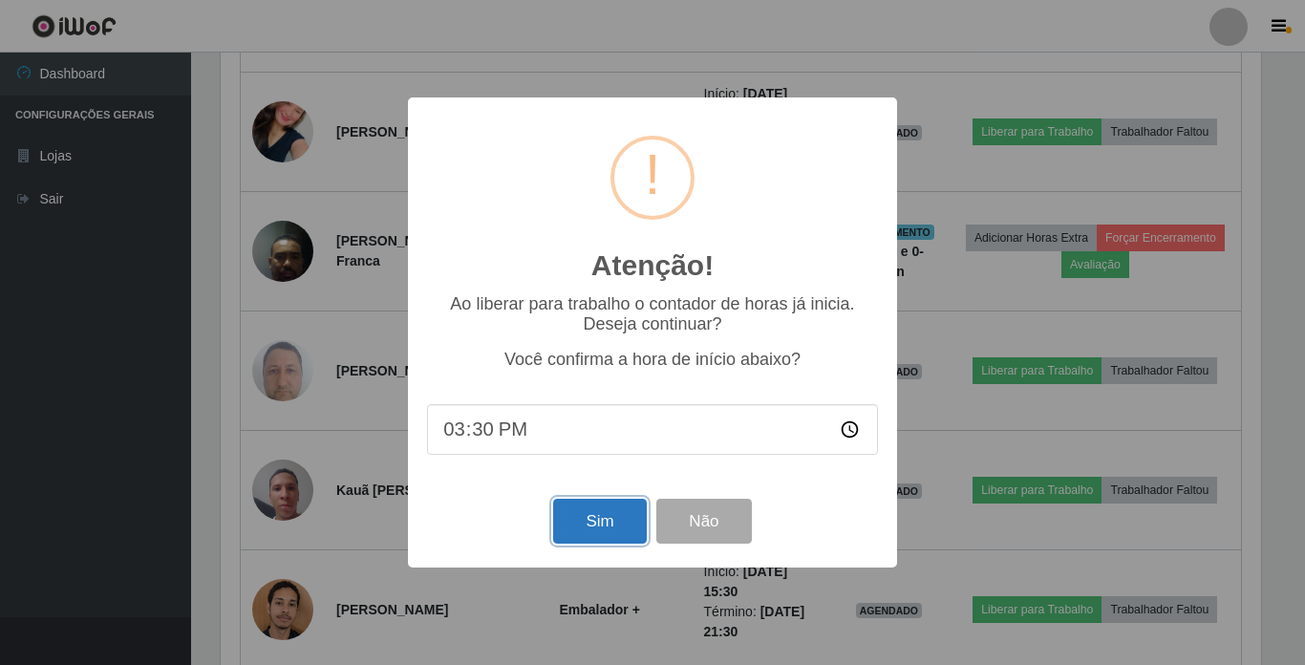
click at [605, 519] on button "Sim" at bounding box center [599, 521] width 93 height 45
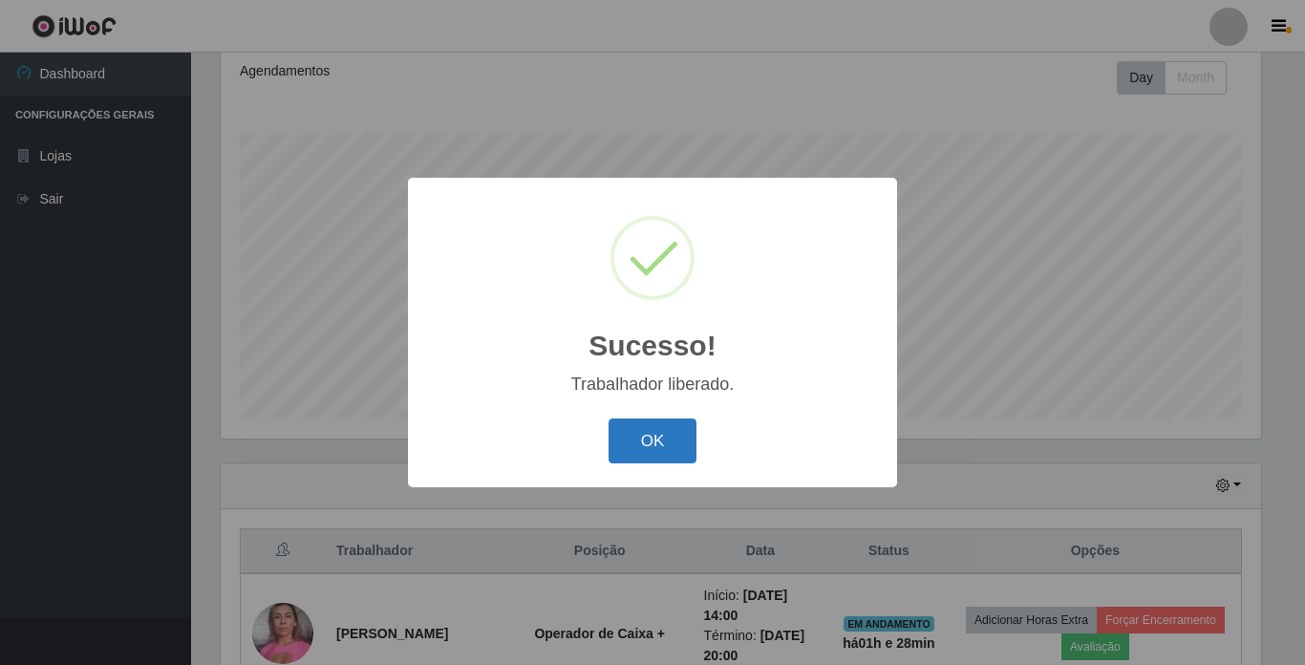
click at [645, 437] on button "OK" at bounding box center [652, 440] width 89 height 45
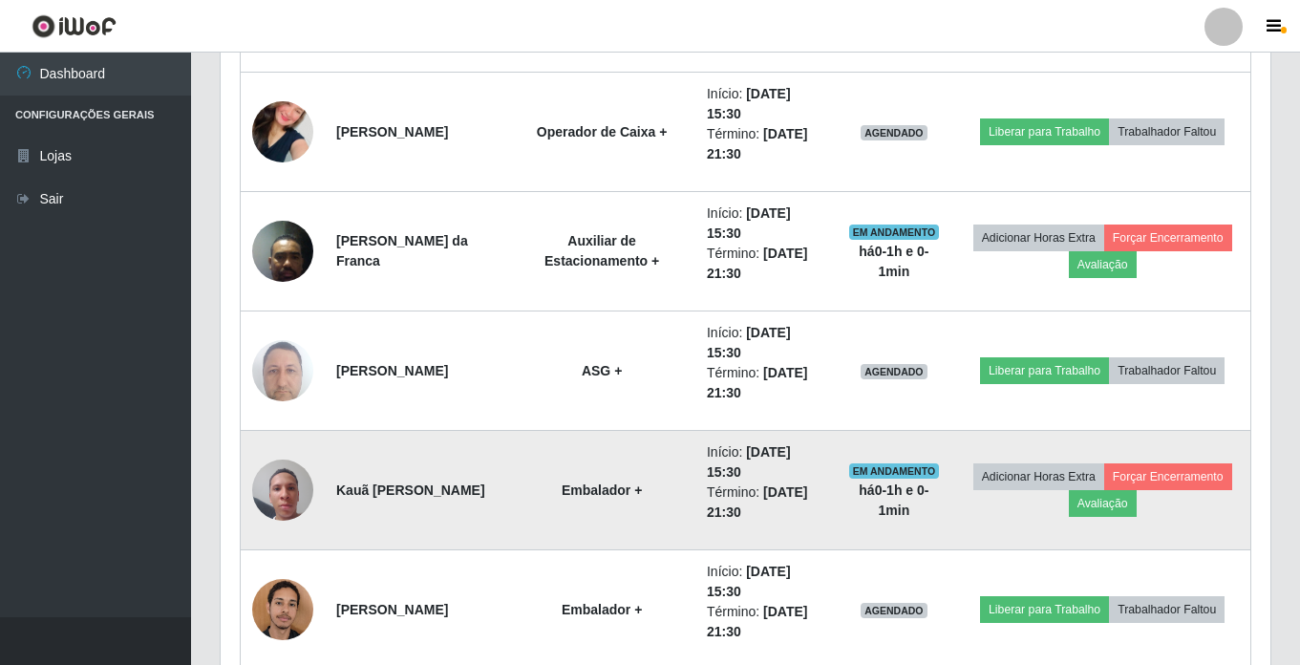
scroll to position [1696, 0]
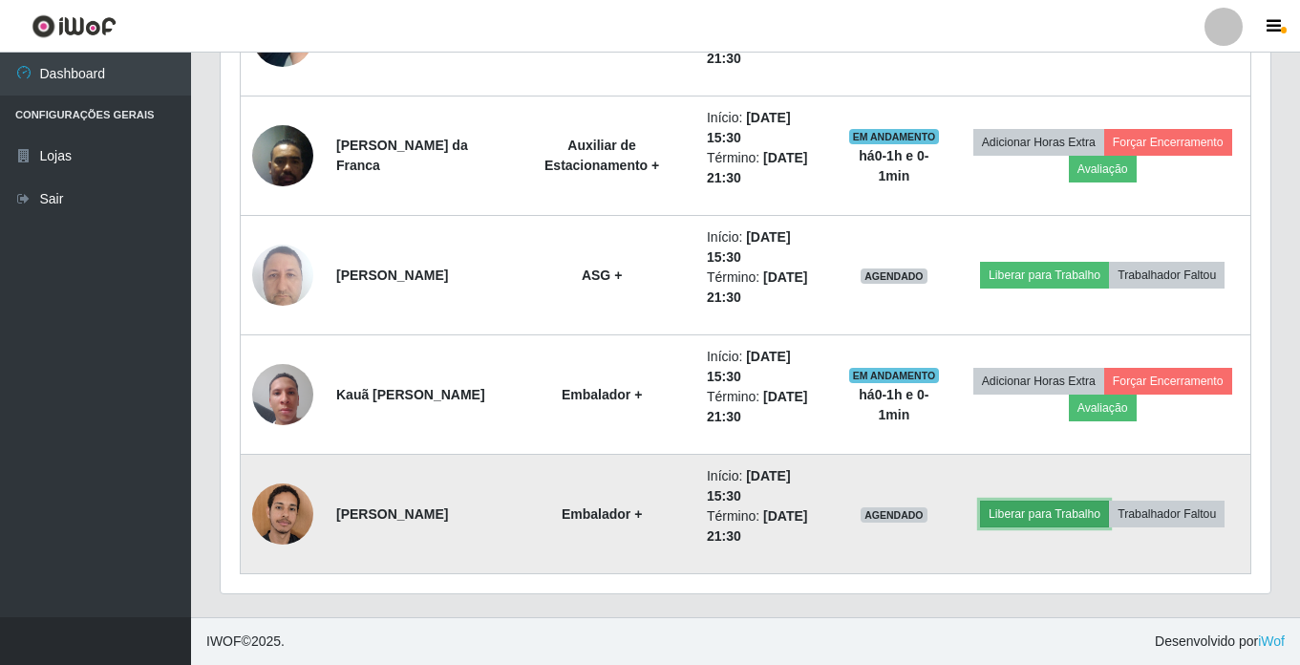
click at [1048, 509] on button "Liberar para Trabalho" at bounding box center [1044, 514] width 129 height 27
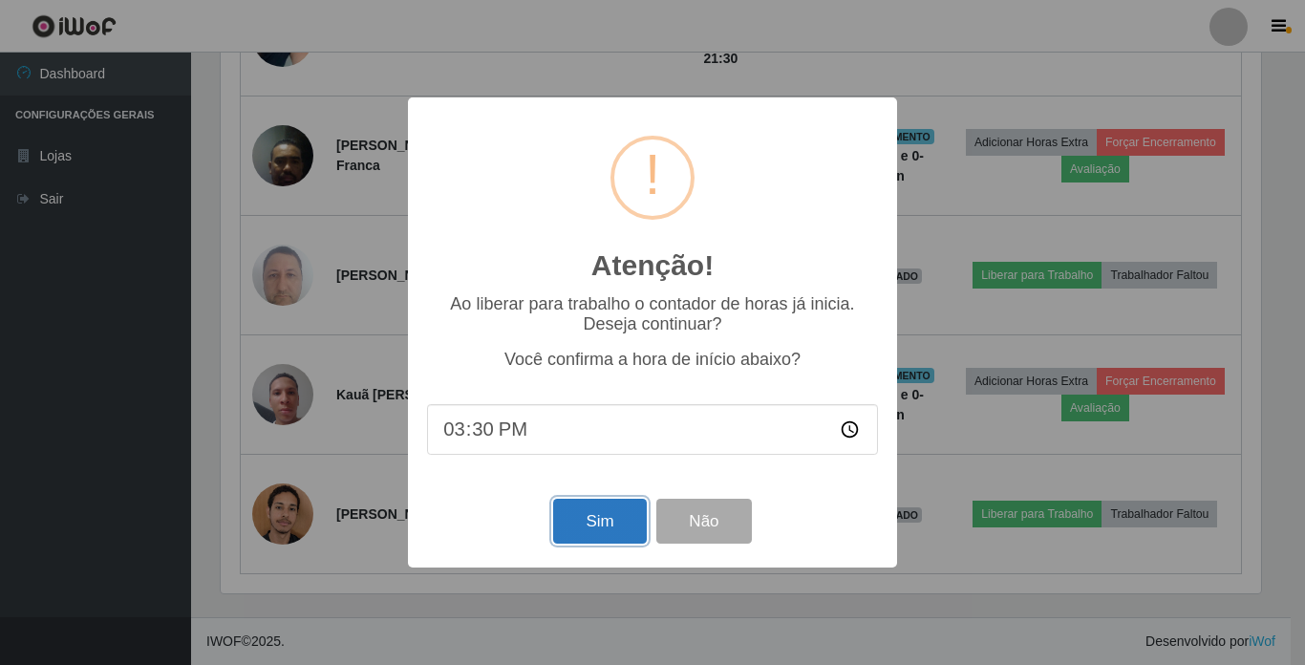
click at [614, 509] on button "Sim" at bounding box center [599, 521] width 93 height 45
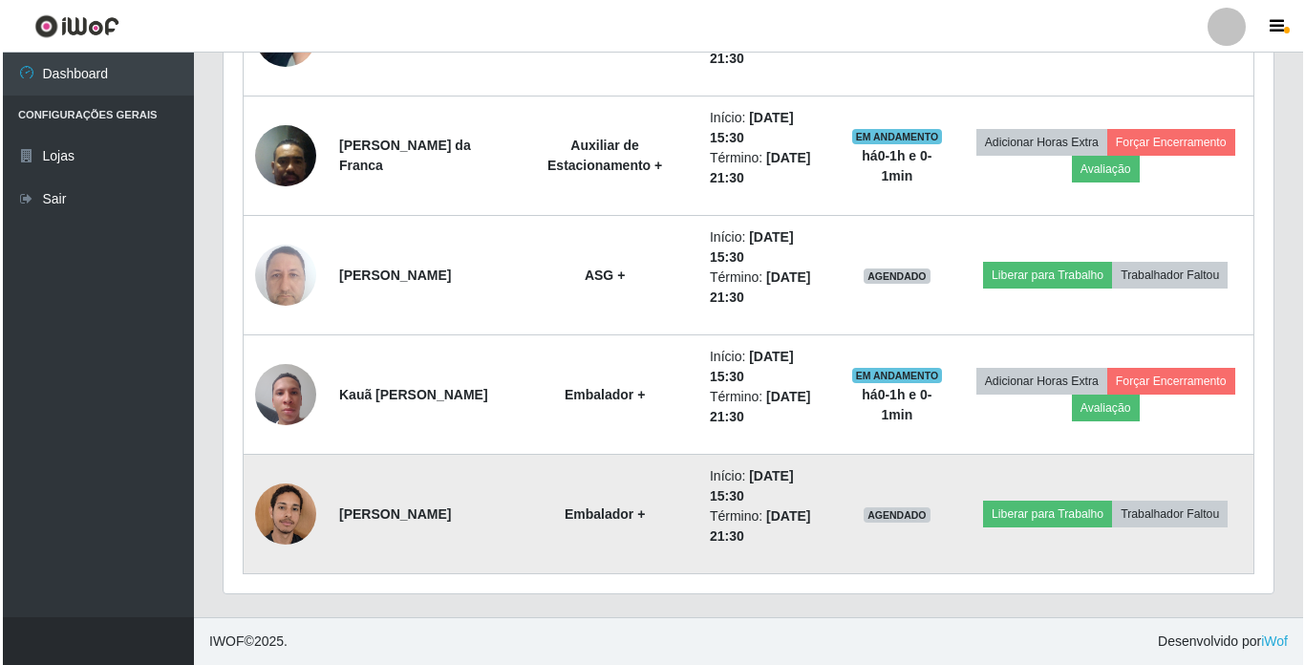
scroll to position [954797, 954153]
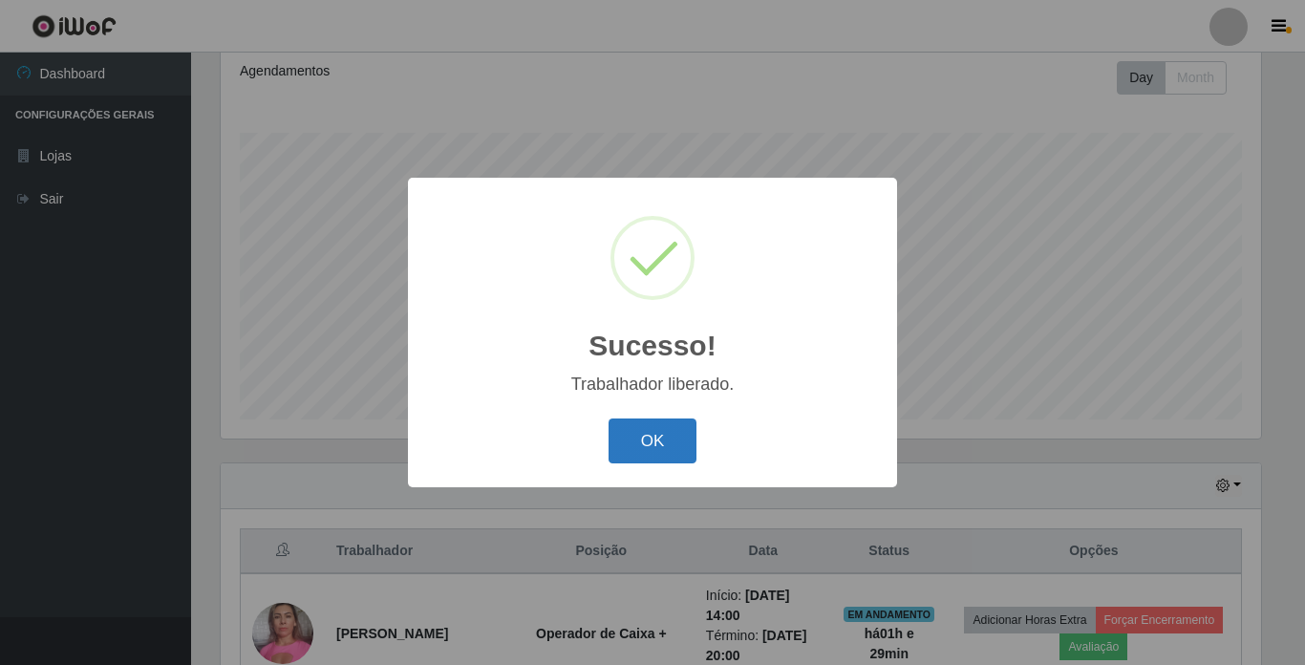
click at [632, 438] on button "OK" at bounding box center [652, 440] width 89 height 45
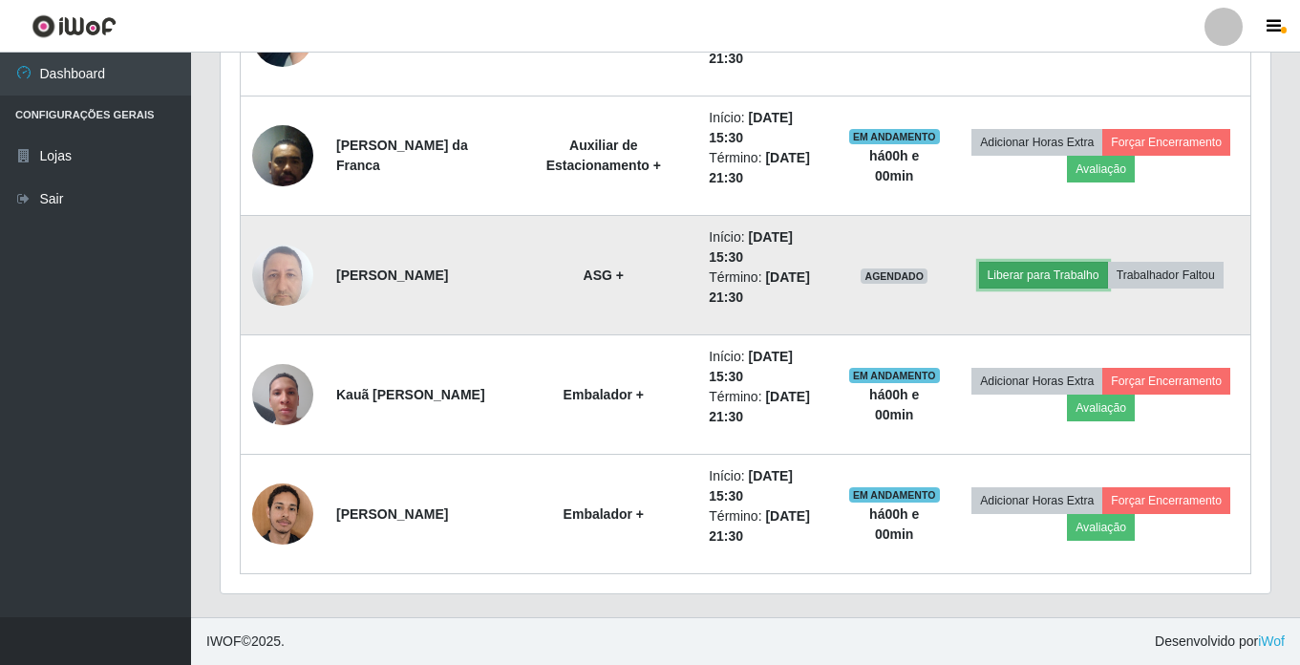
click at [1069, 279] on button "Liberar para Trabalho" at bounding box center [1043, 275] width 129 height 27
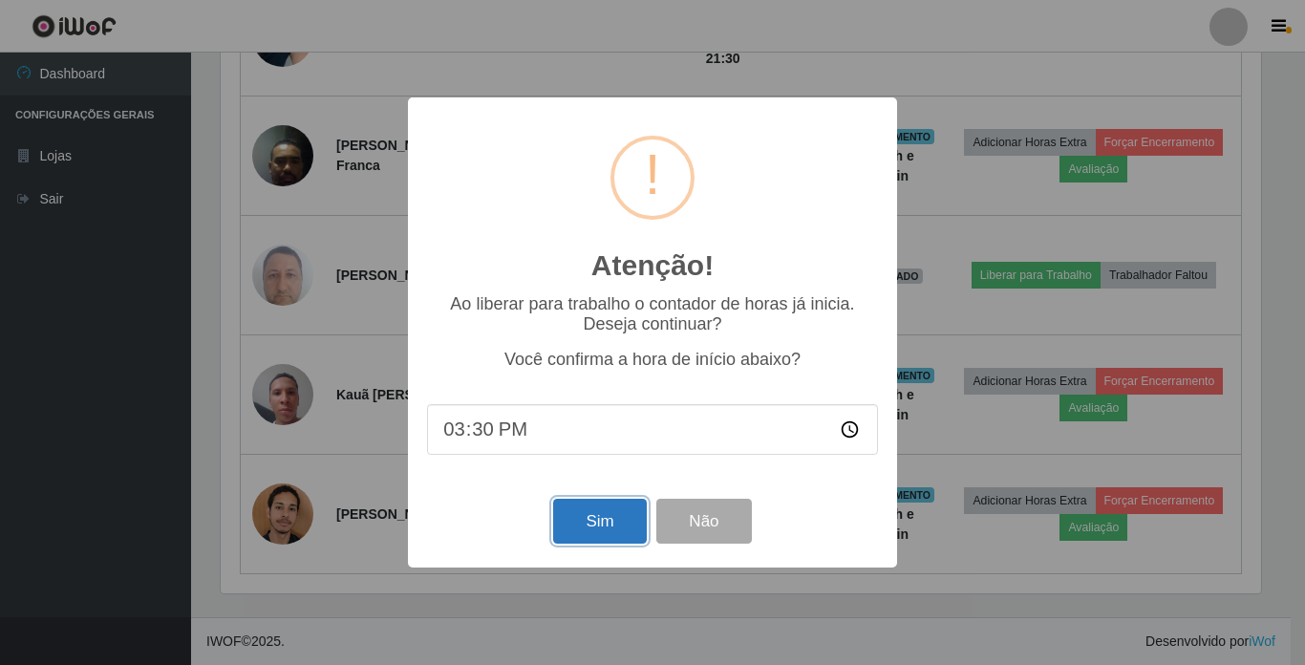
click at [602, 521] on button "Sim" at bounding box center [599, 521] width 93 height 45
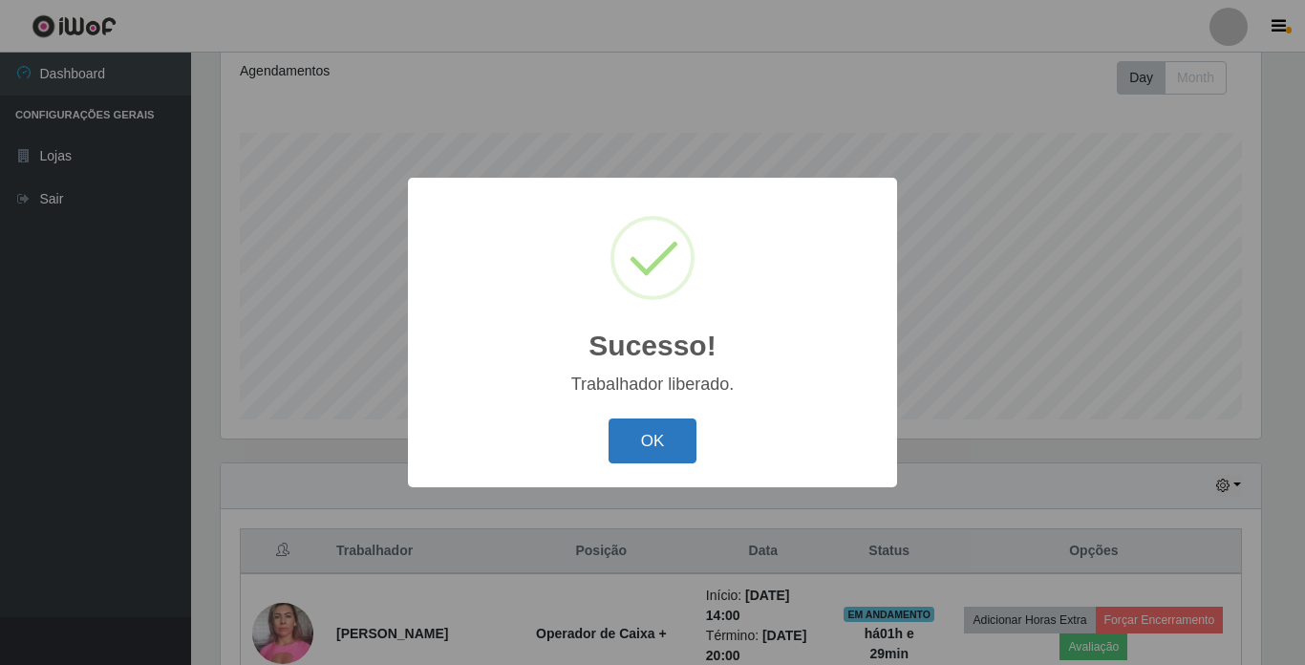
click at [651, 442] on button "OK" at bounding box center [652, 440] width 89 height 45
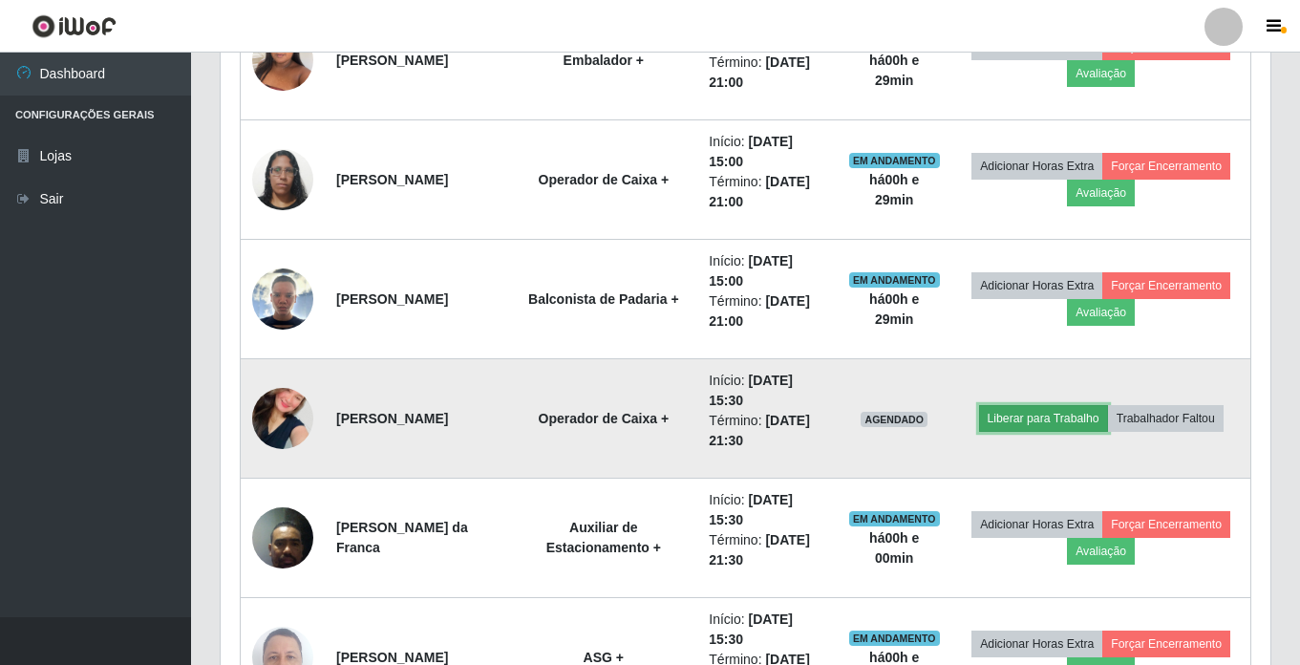
click at [1058, 416] on button "Liberar para Trabalho" at bounding box center [1043, 418] width 129 height 27
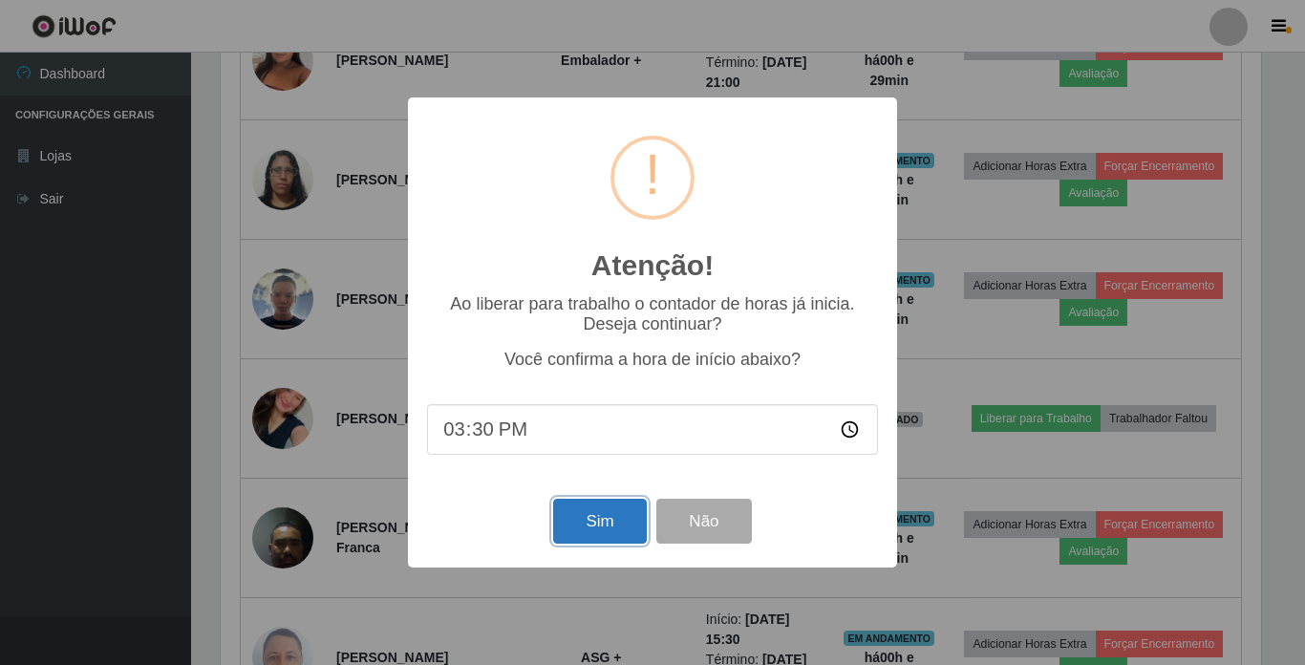
click at [579, 527] on button "Sim" at bounding box center [599, 521] width 93 height 45
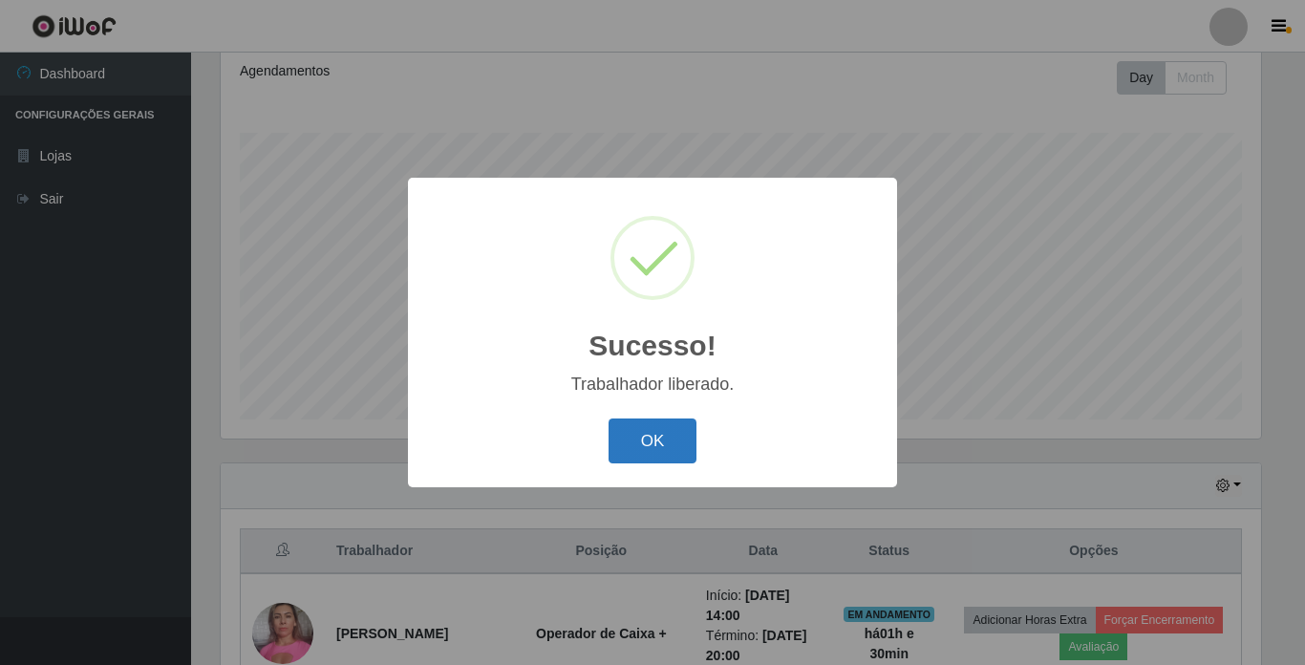
click at [659, 450] on button "OK" at bounding box center [652, 440] width 89 height 45
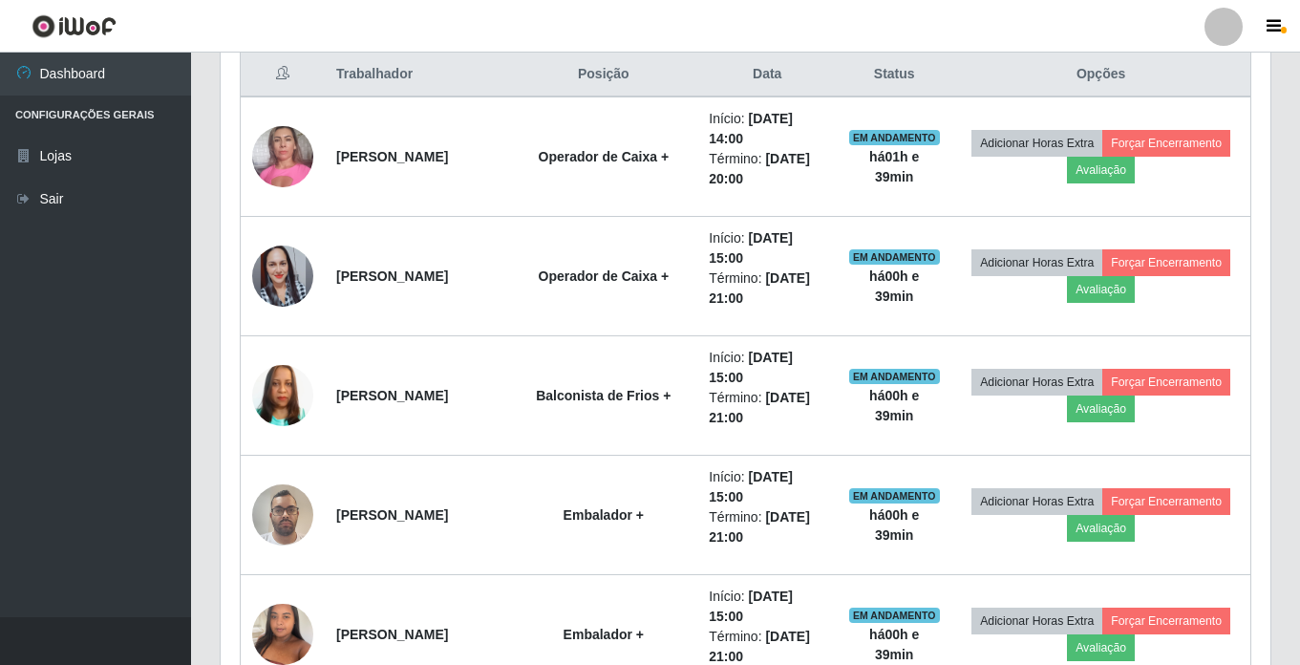
scroll to position [550, 0]
